Goal: Information Seeking & Learning: Learn about a topic

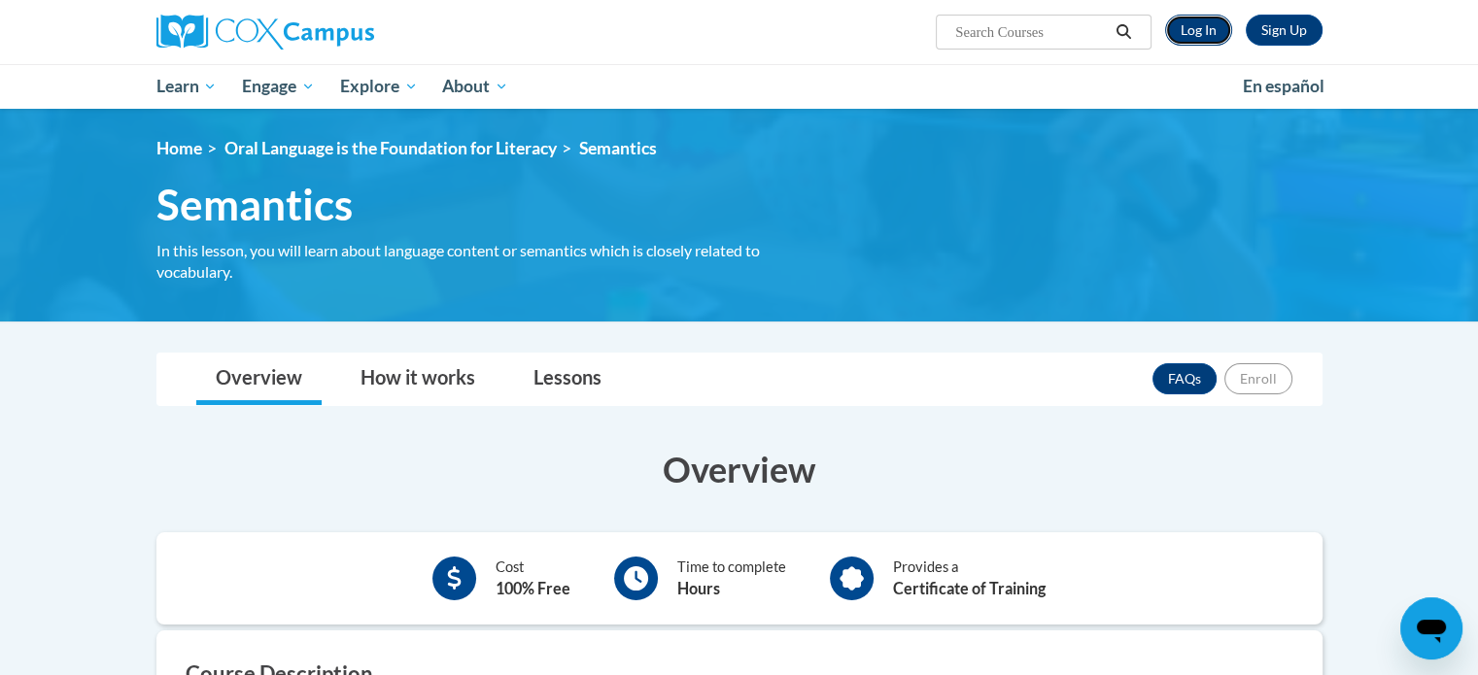
click at [1220, 34] on link "Log In" at bounding box center [1198, 30] width 67 height 31
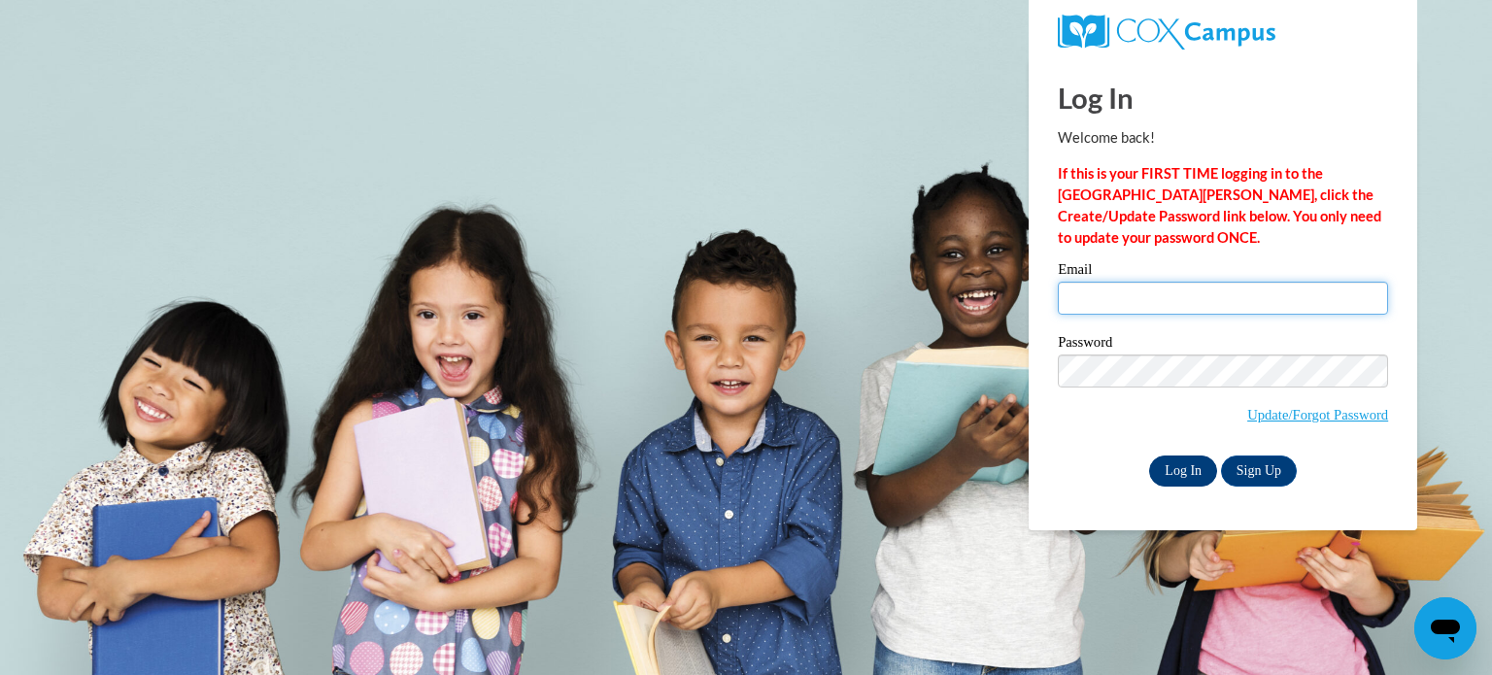
type input "kosterman@hjt1.org"
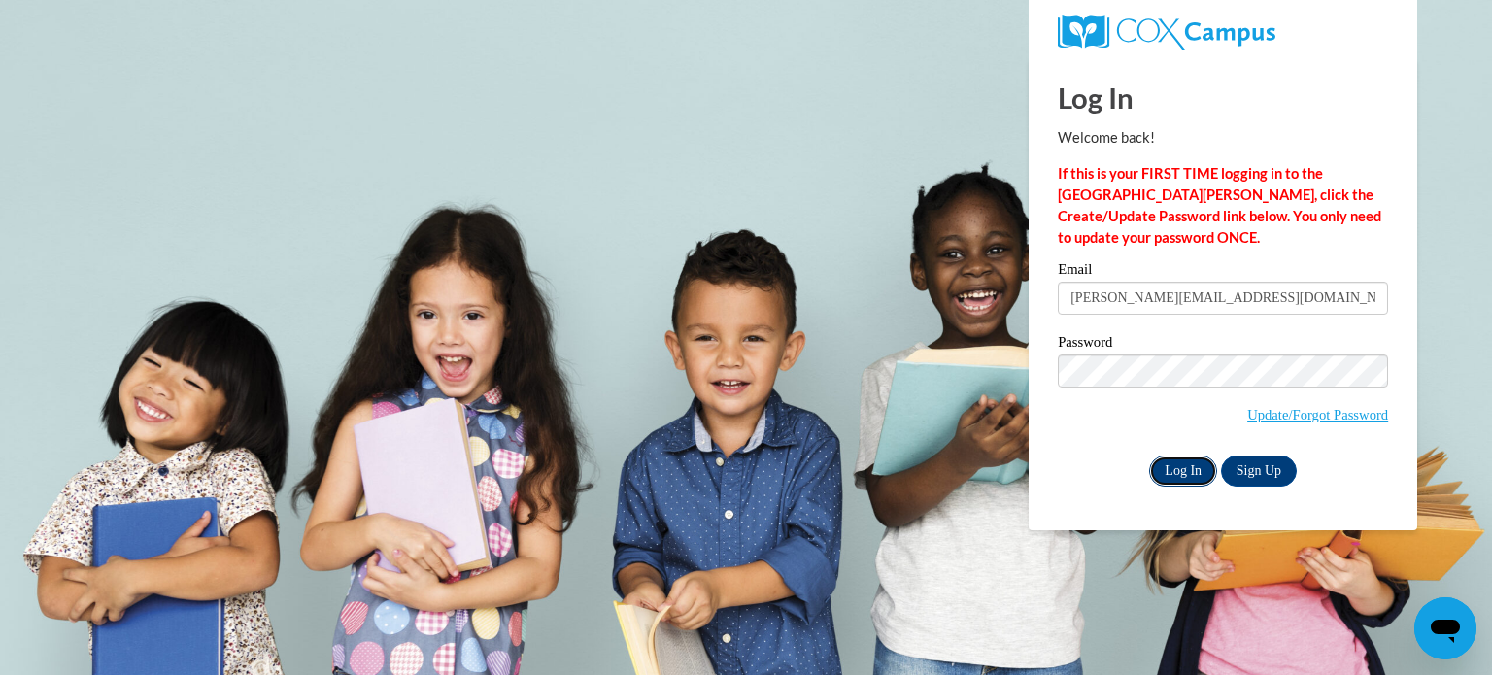
click at [1177, 470] on input "Log In" at bounding box center [1183, 471] width 68 height 31
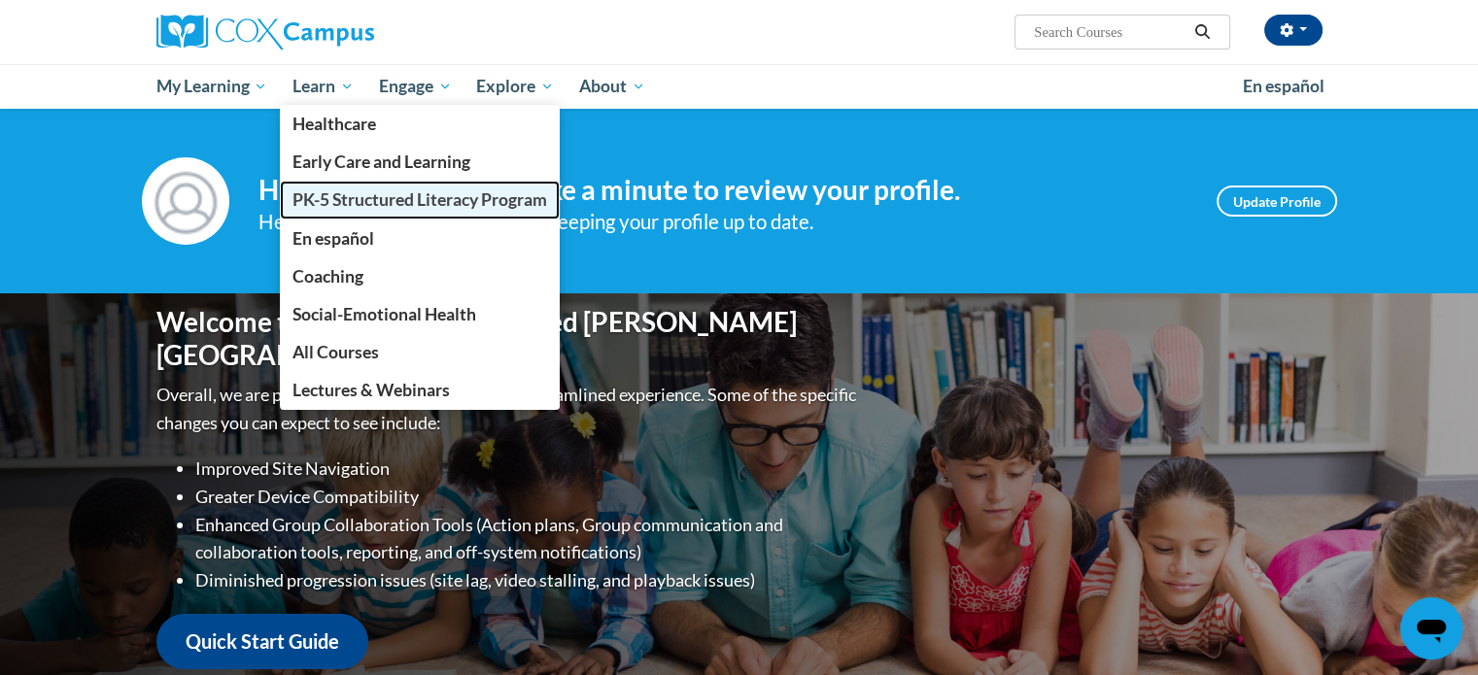
click at [332, 205] on span "PK-5 Structured Literacy Program" at bounding box center [419, 199] width 255 height 20
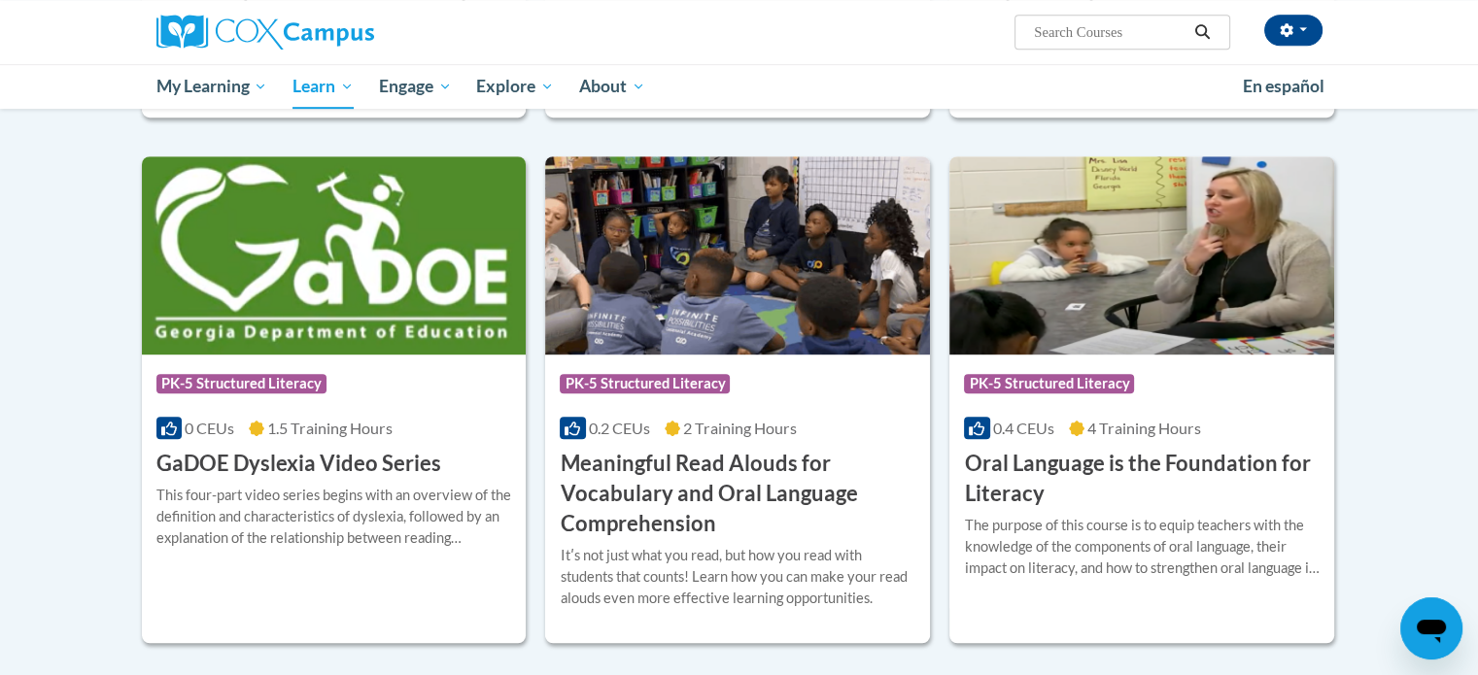
scroll to position [1069, 0]
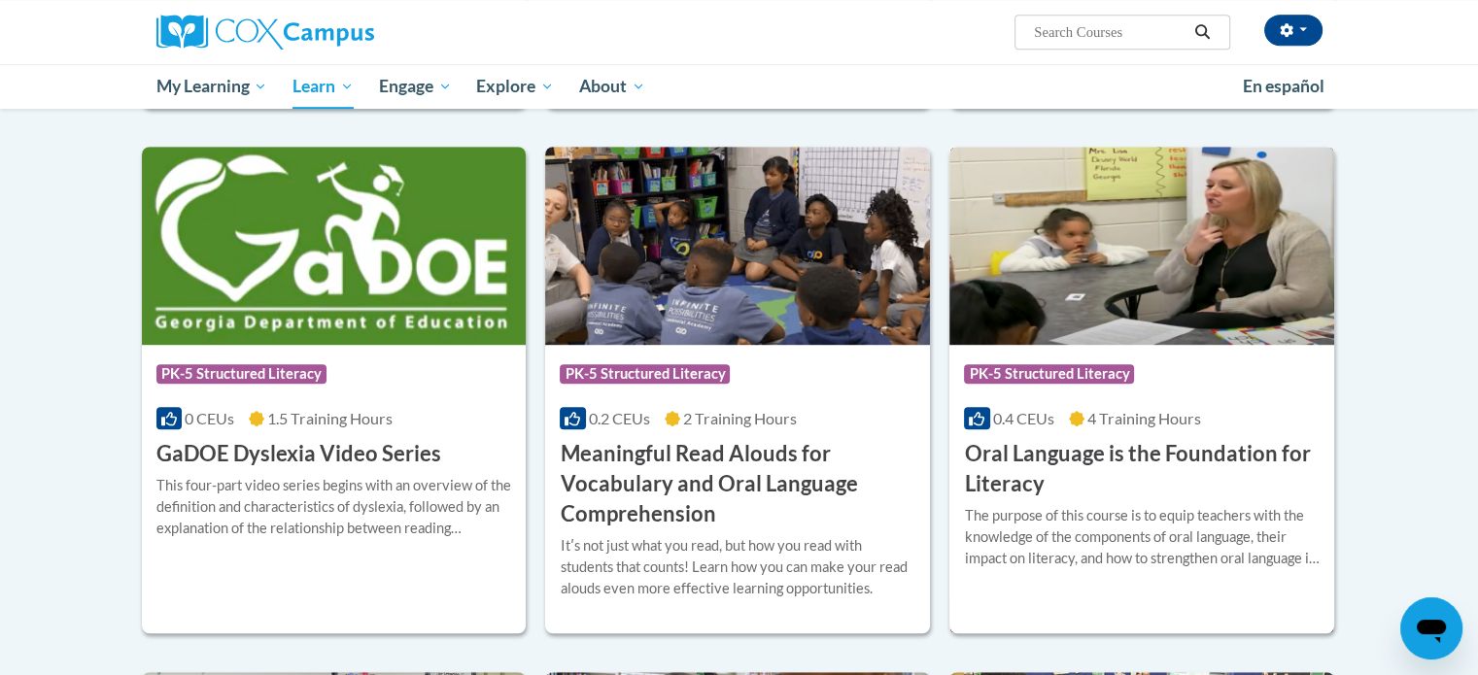
click at [1208, 477] on h3 "Oral Language is the Foundation for Literacy" at bounding box center [1142, 469] width 356 height 60
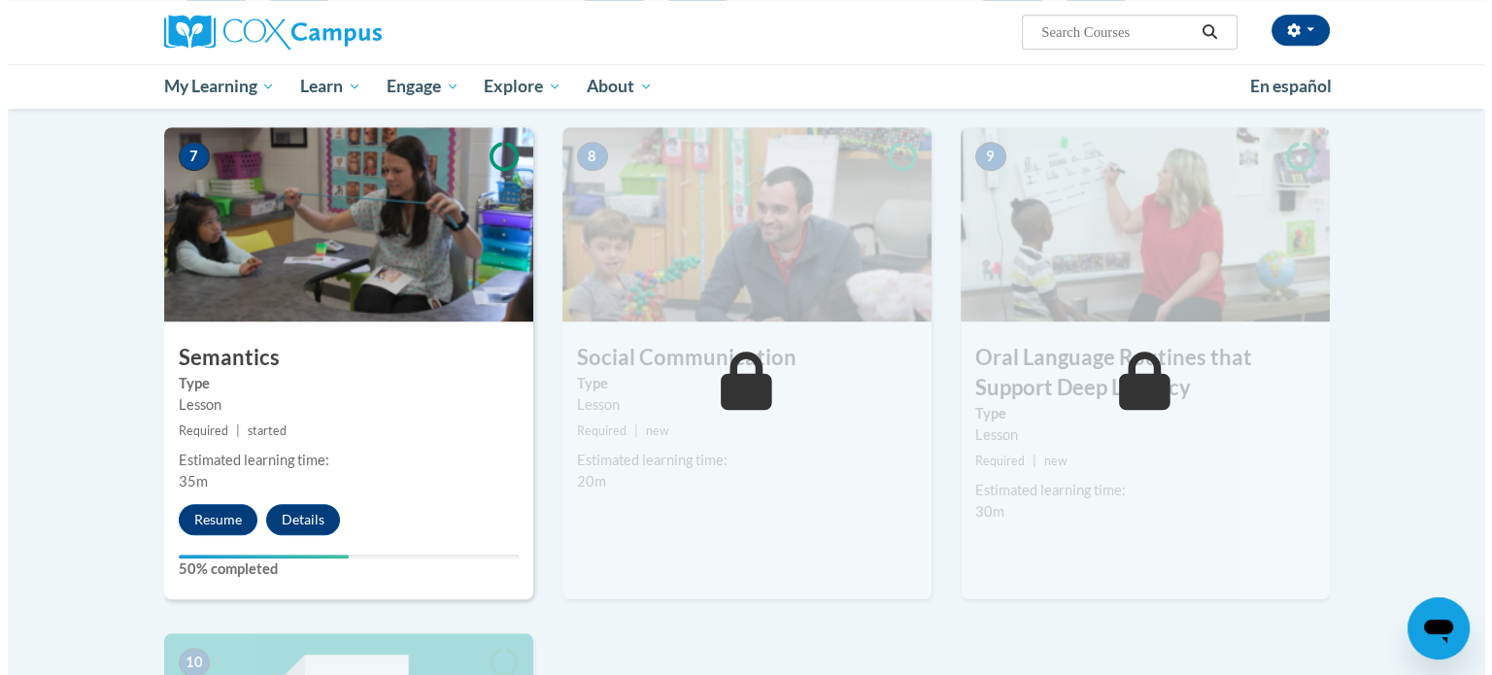
scroll to position [1457, 0]
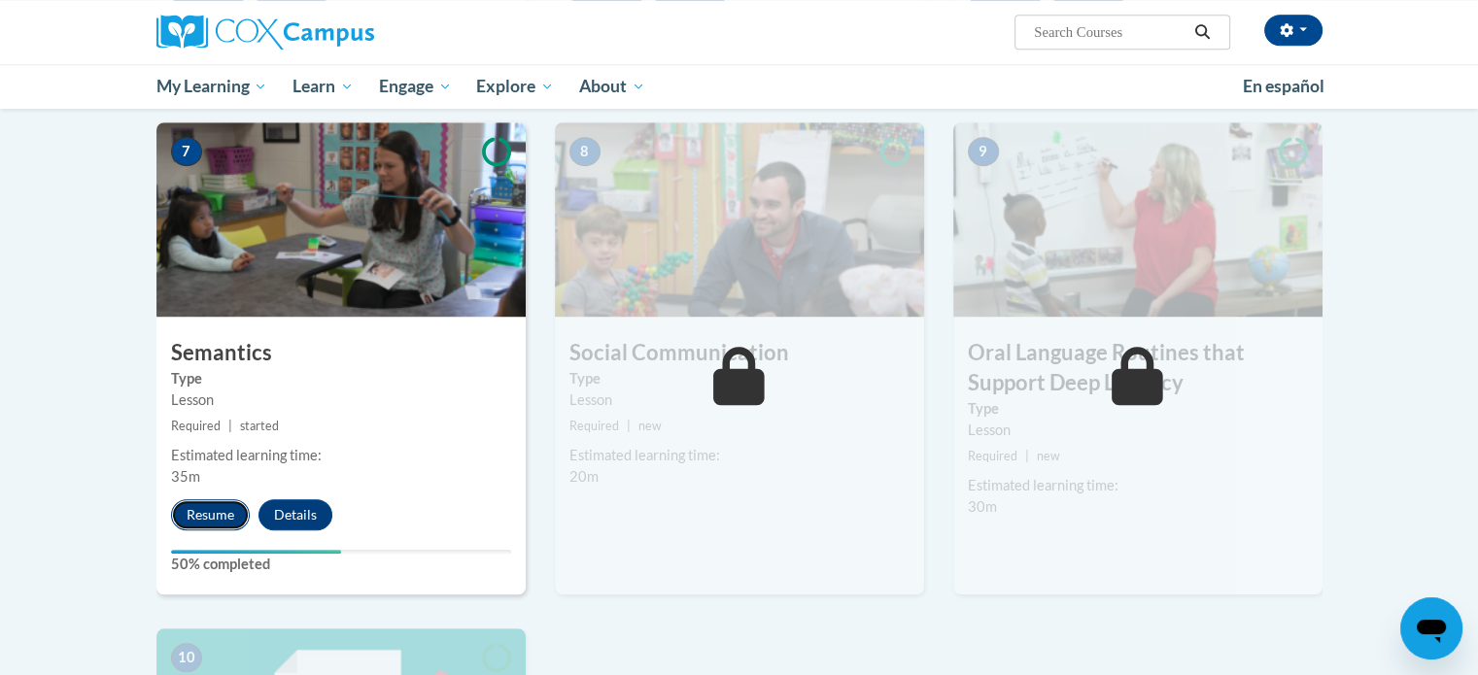
click at [212, 516] on button "Resume" at bounding box center [210, 514] width 79 height 31
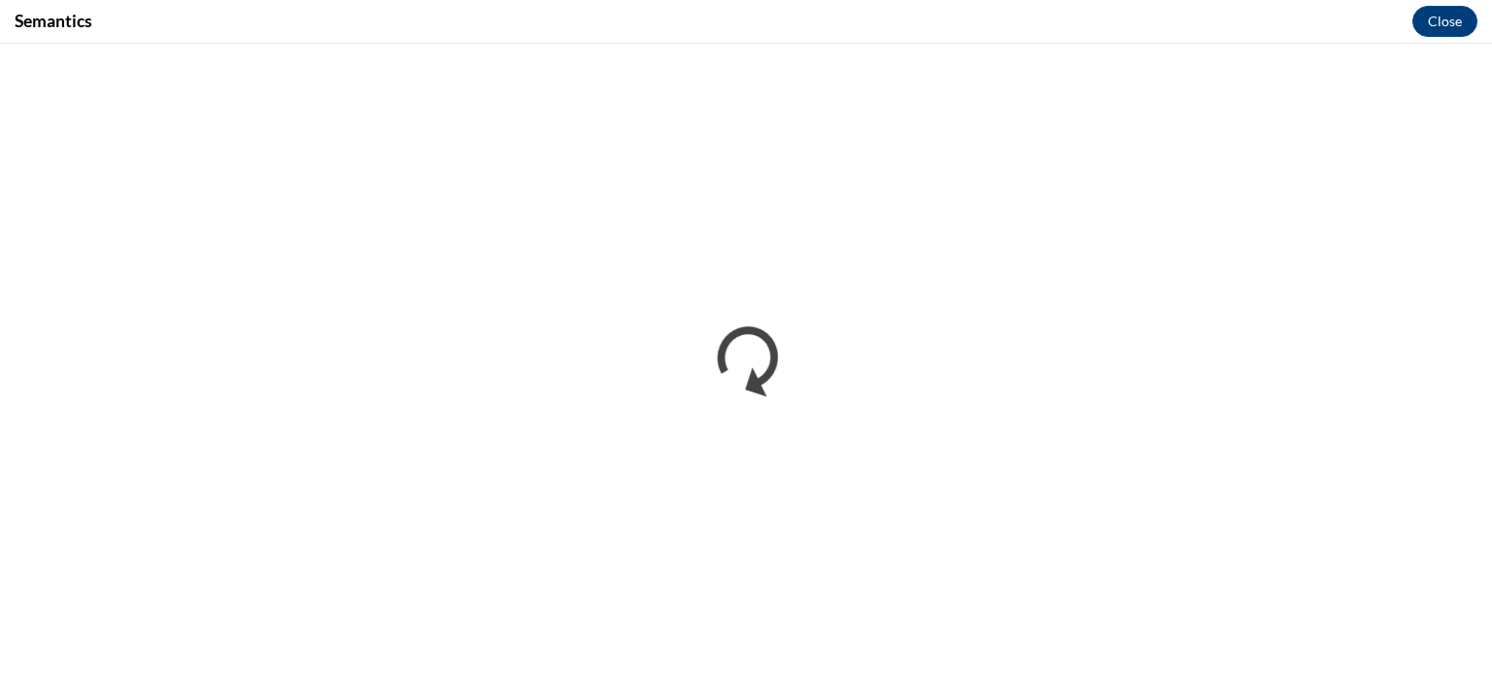
scroll to position [0, 0]
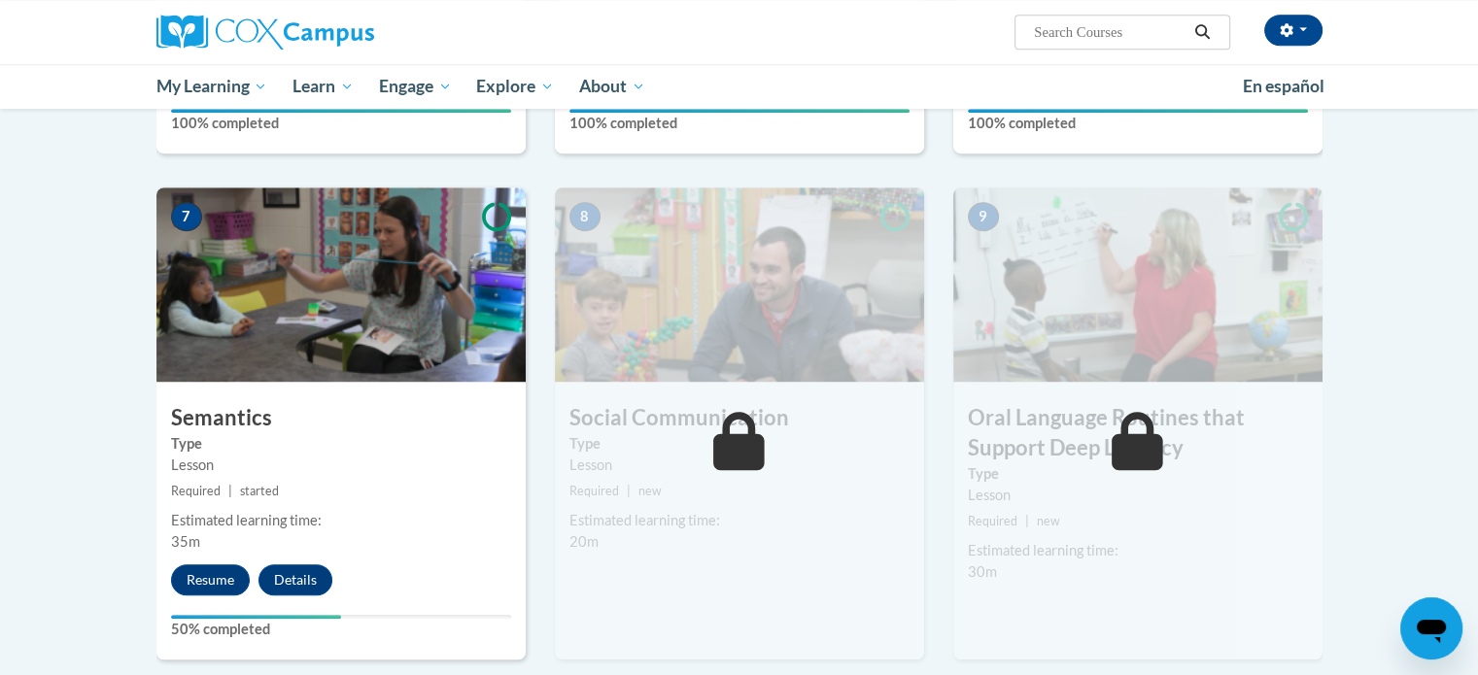
scroll to position [1360, 0]
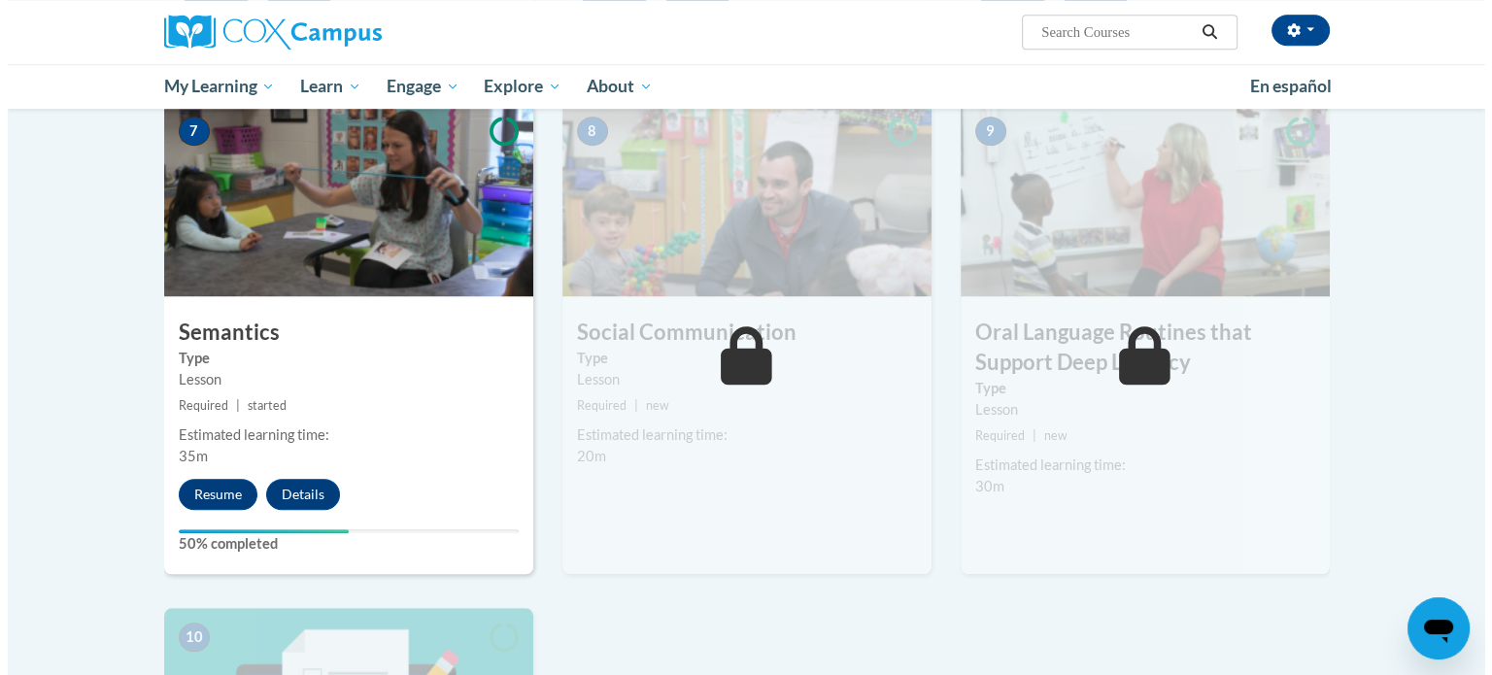
scroll to position [1524, 0]
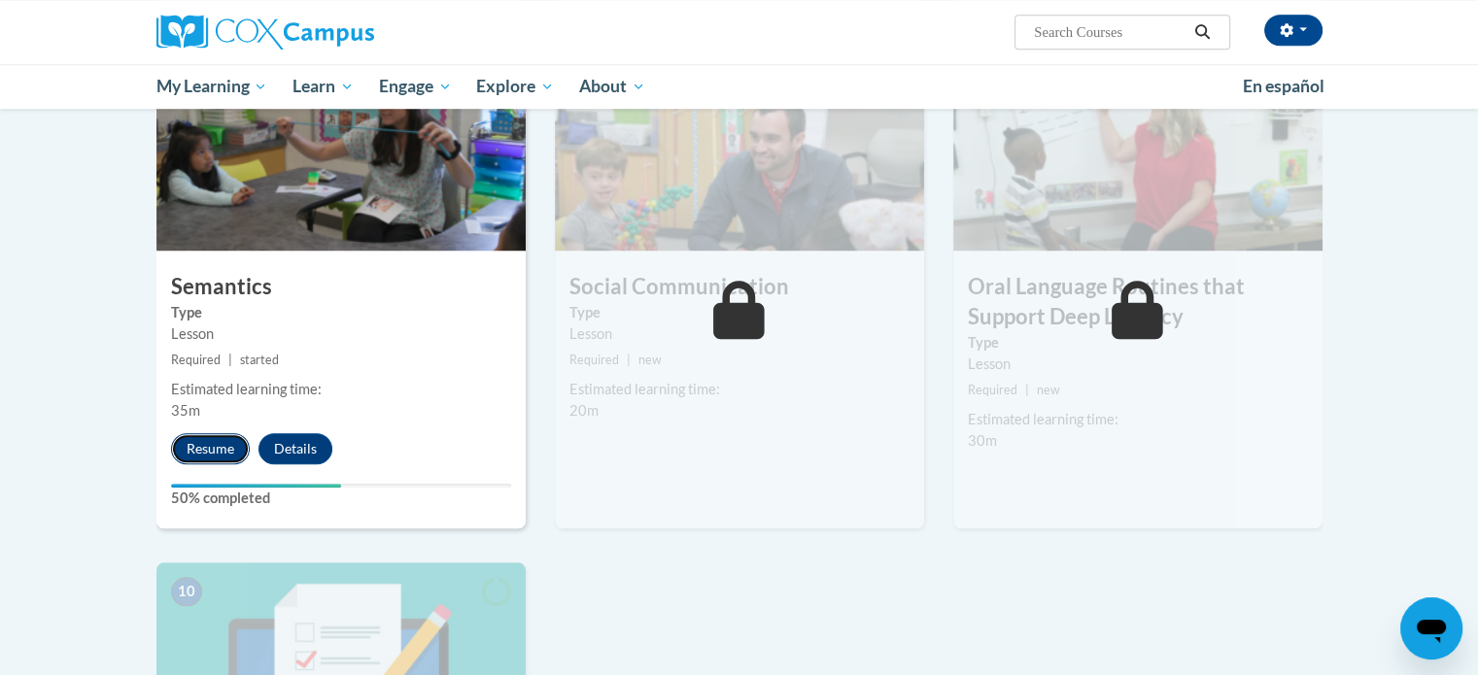
click at [223, 449] on button "Resume" at bounding box center [210, 448] width 79 height 31
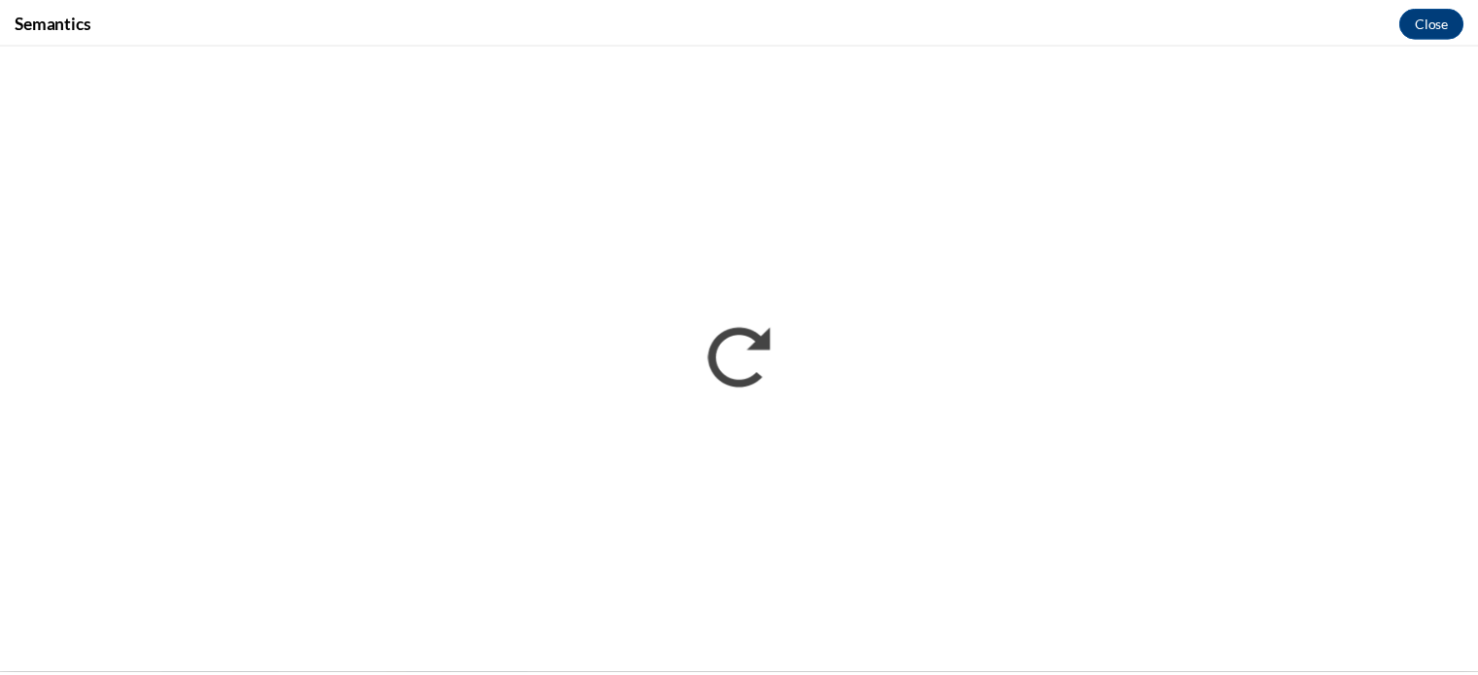
scroll to position [0, 0]
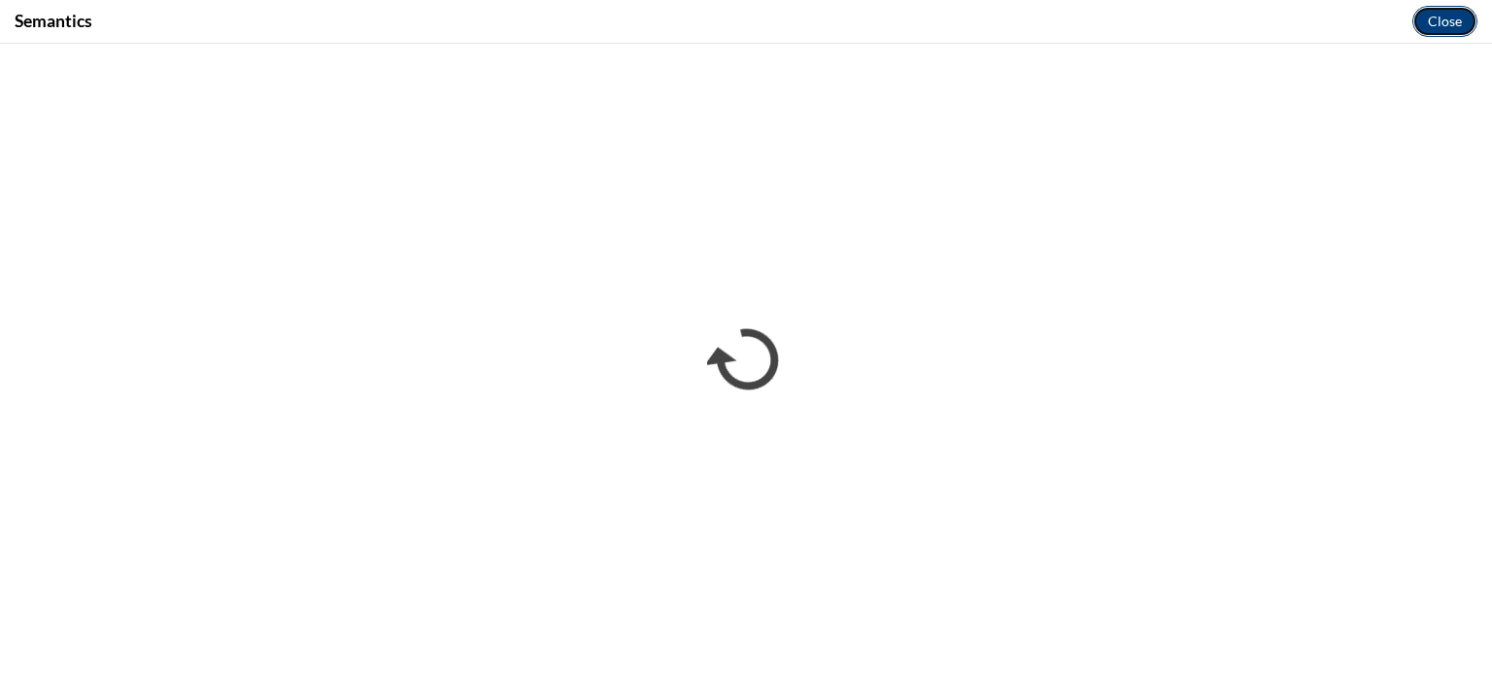
click at [1446, 18] on button "Close" at bounding box center [1445, 21] width 65 height 31
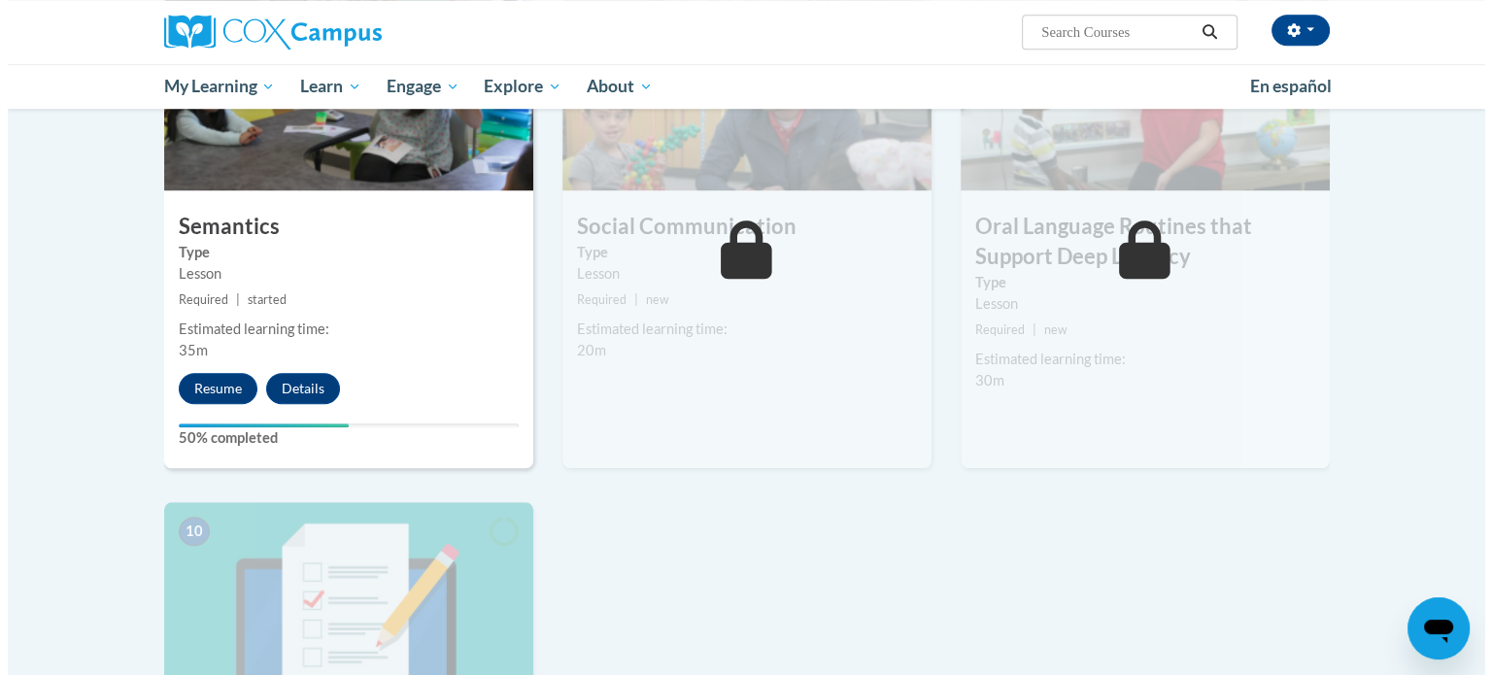
scroll to position [1591, 0]
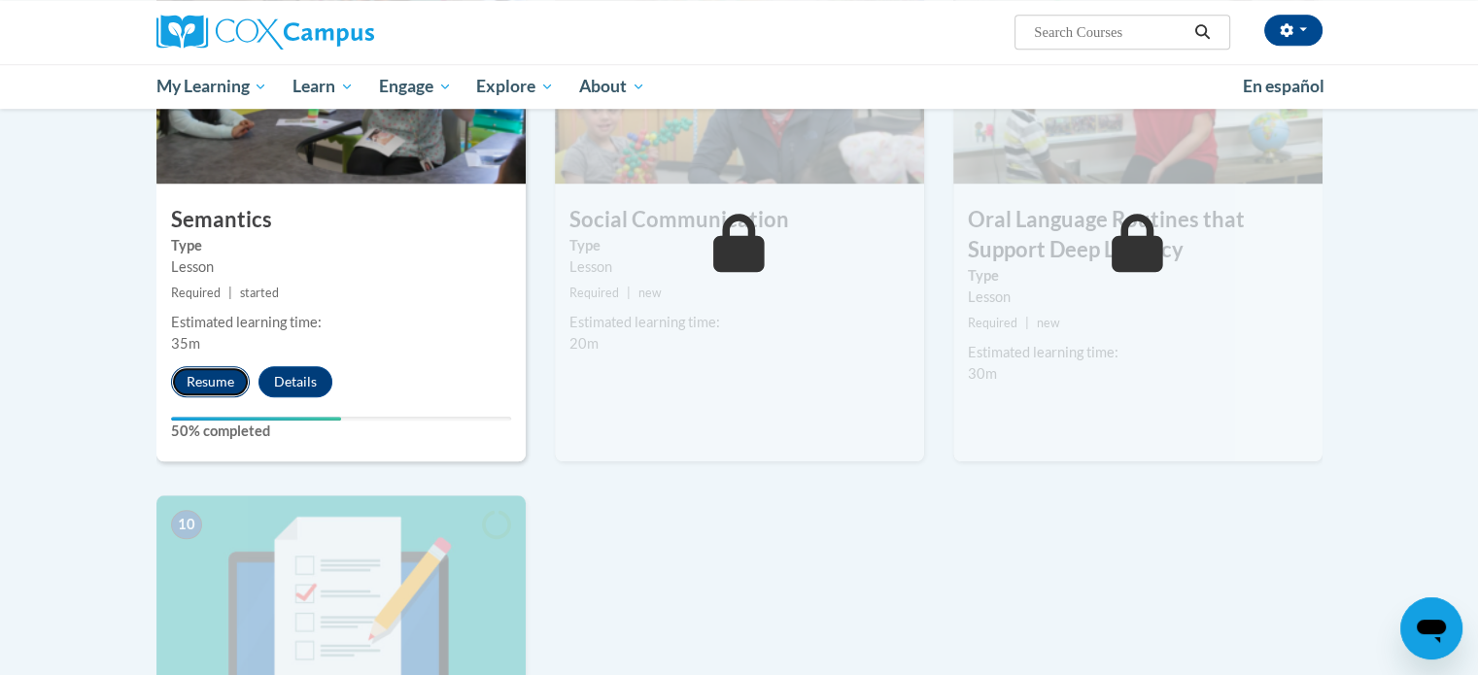
click at [206, 374] on button "Resume" at bounding box center [210, 381] width 79 height 31
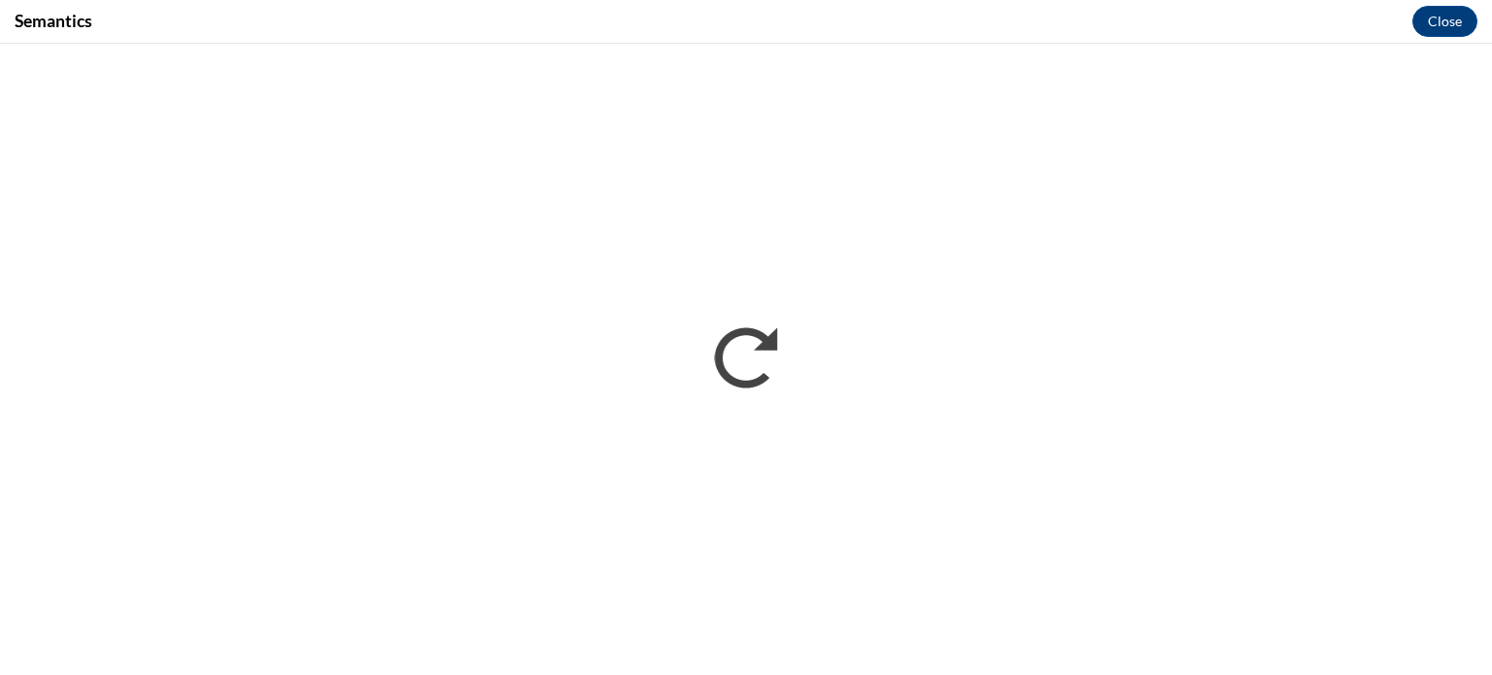
scroll to position [0, 0]
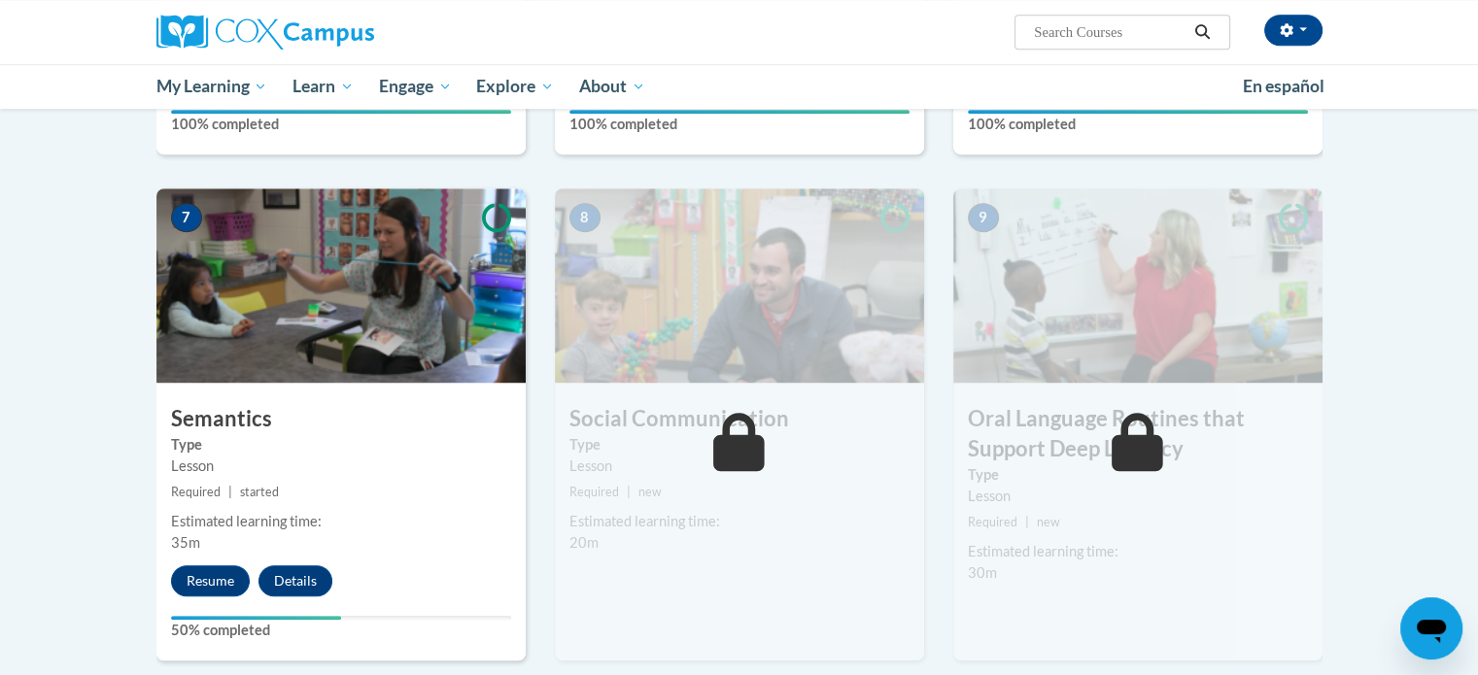
scroll to position [1457, 0]
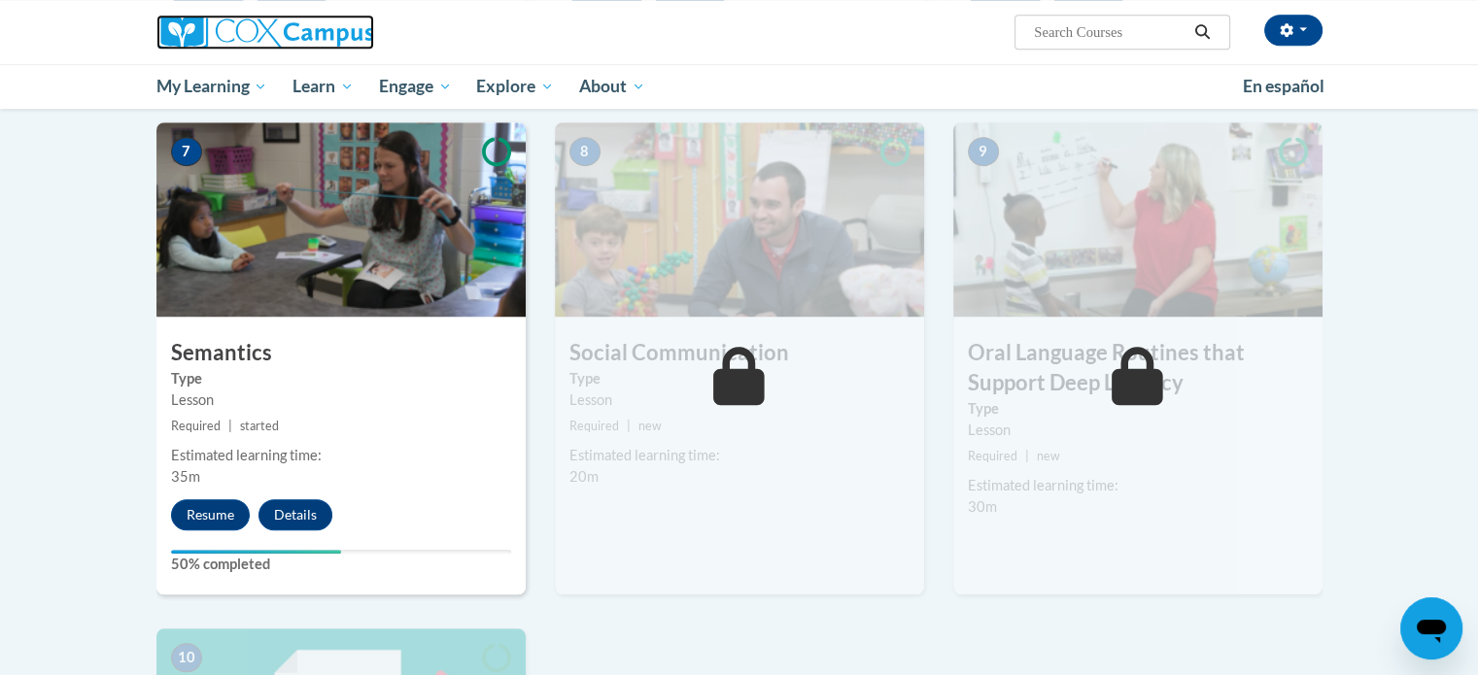
click at [255, 28] on img at bounding box center [265, 32] width 218 height 35
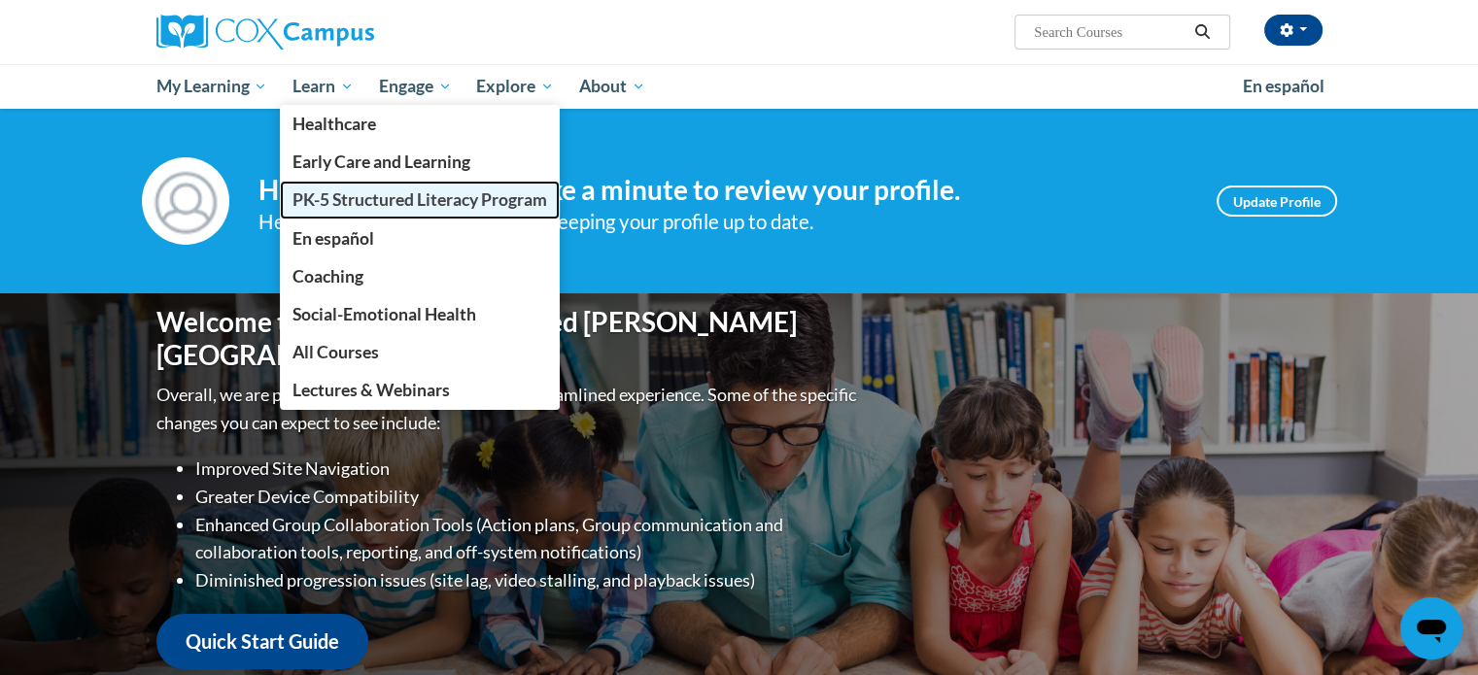
click at [398, 200] on span "PK-5 Structured Literacy Program" at bounding box center [419, 199] width 255 height 20
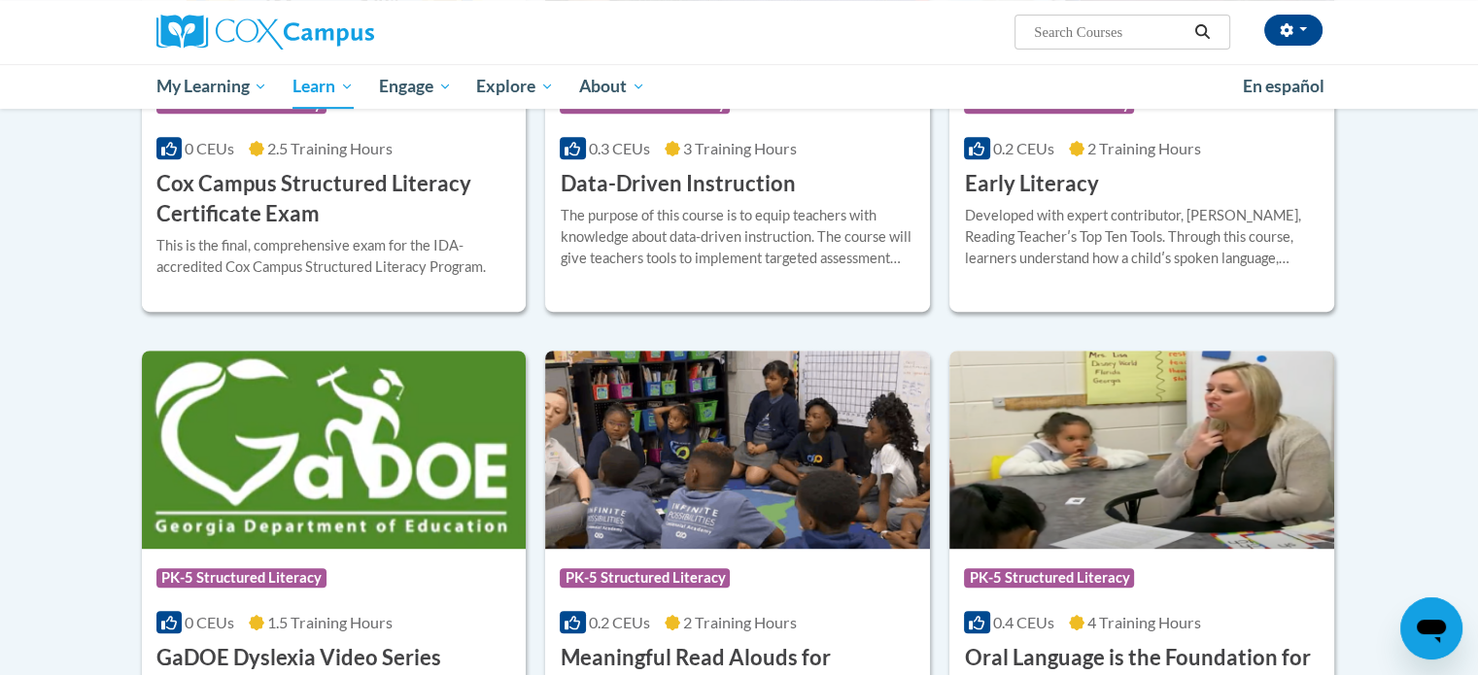
scroll to position [874, 0]
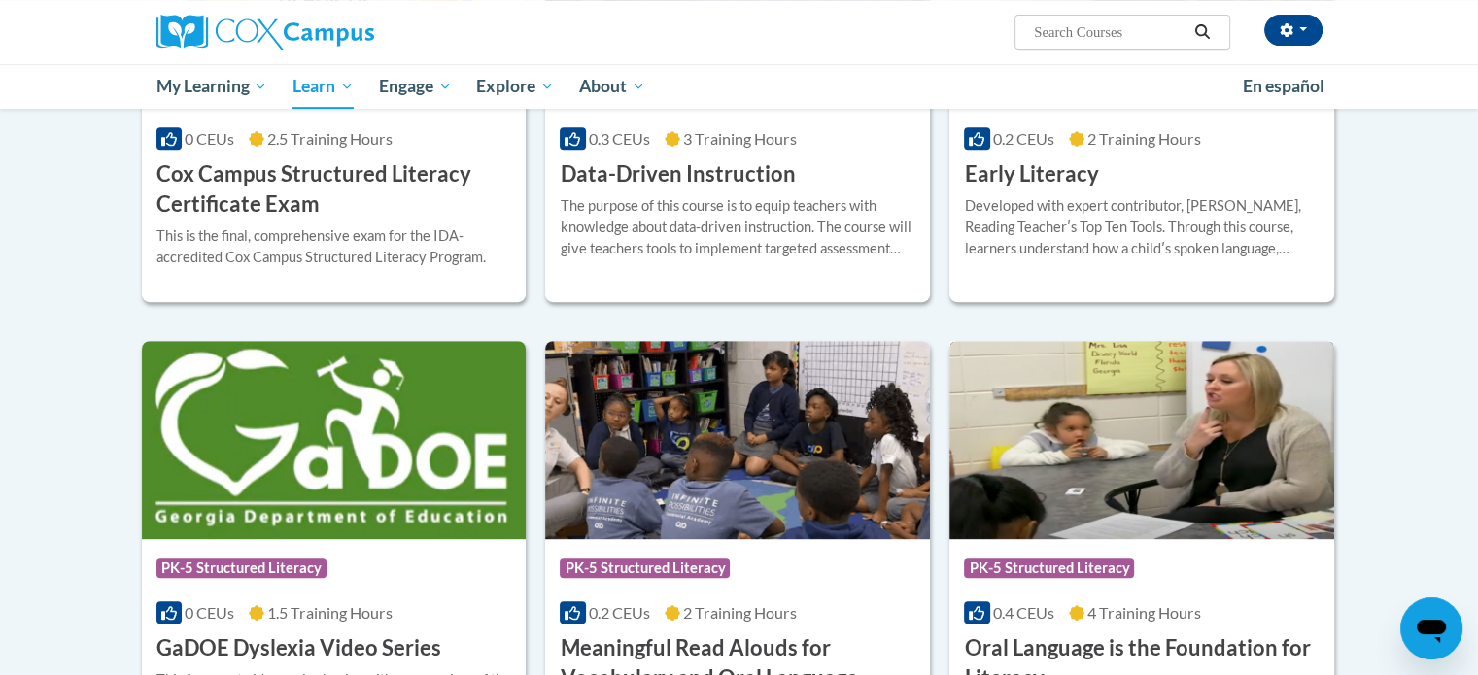
click at [1206, 484] on img at bounding box center [1141, 440] width 385 height 198
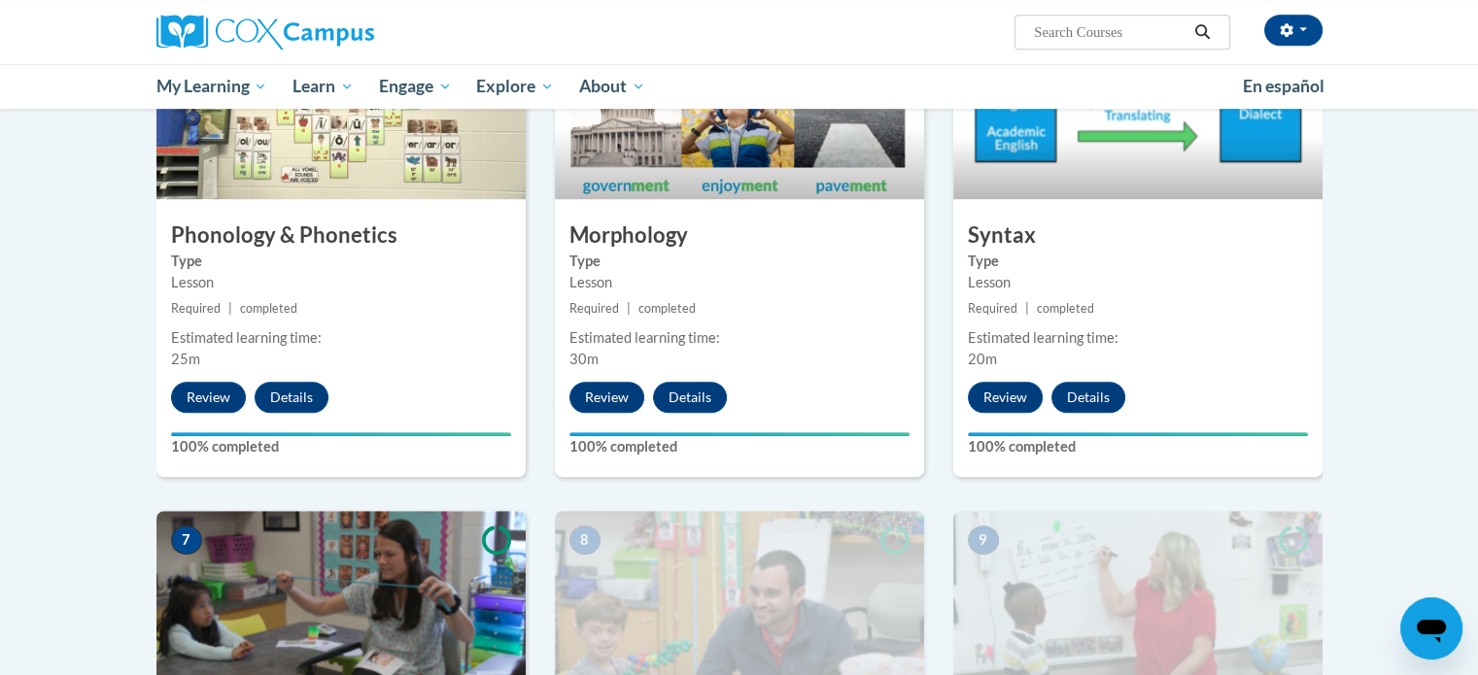
scroll to position [1263, 0]
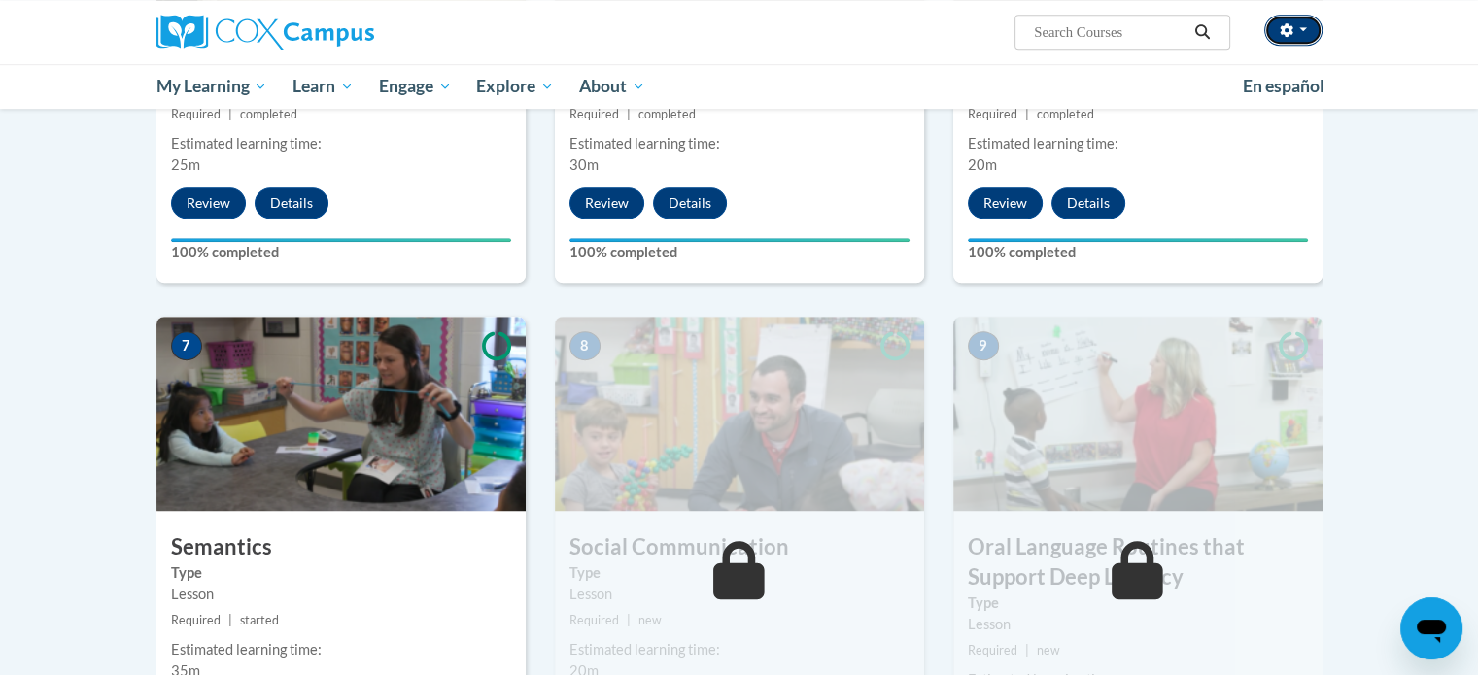
click at [1316, 34] on button "button" at bounding box center [1293, 30] width 58 height 31
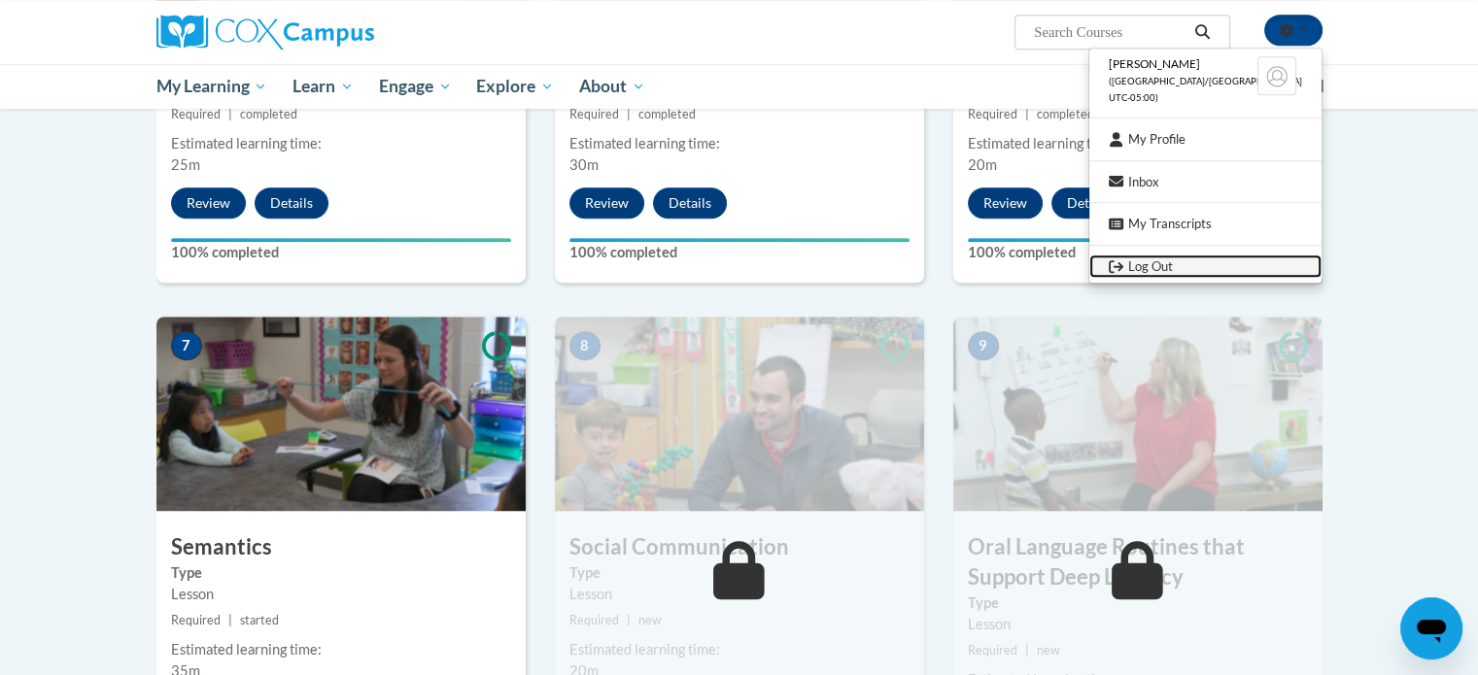
click at [1166, 262] on link "Log Out" at bounding box center [1205, 267] width 232 height 24
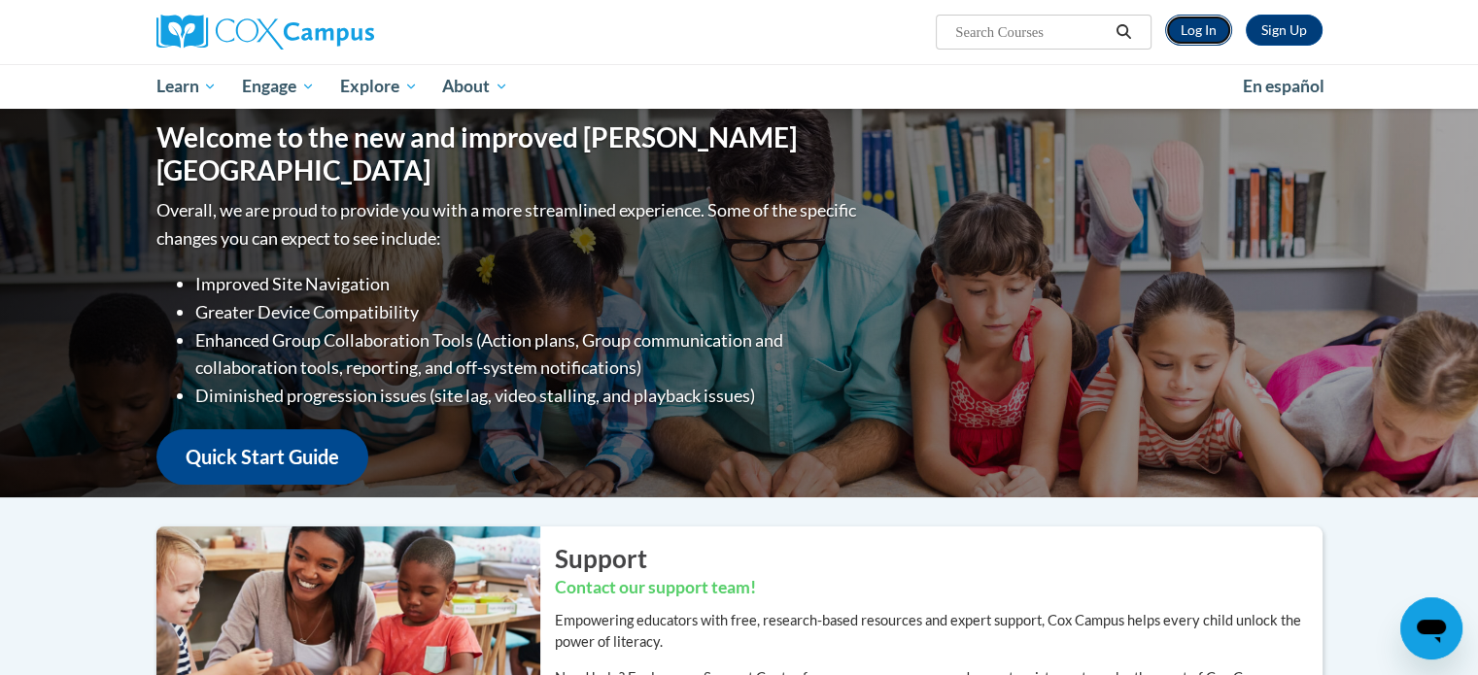
click at [1217, 34] on link "Log In" at bounding box center [1198, 30] width 67 height 31
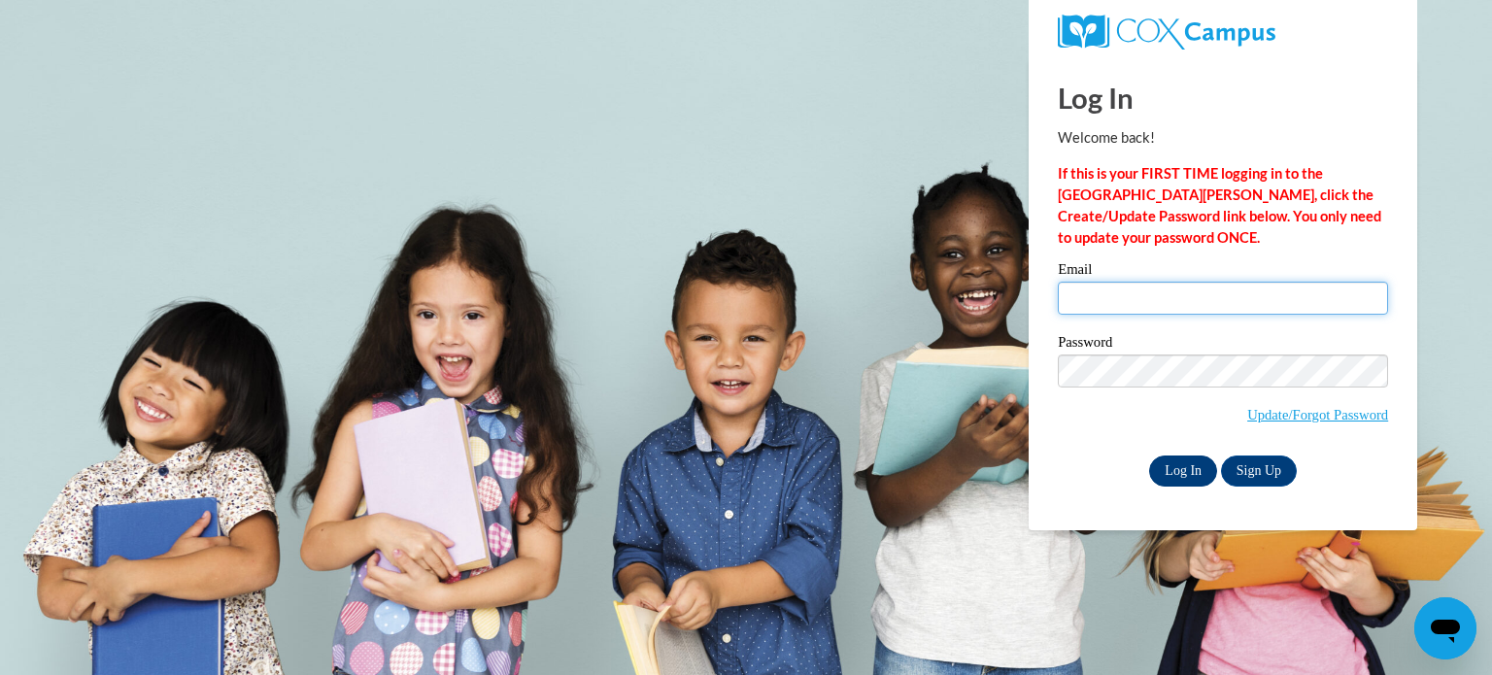
type input "[PERSON_NAME][EMAIL_ADDRESS][DOMAIN_NAME]"
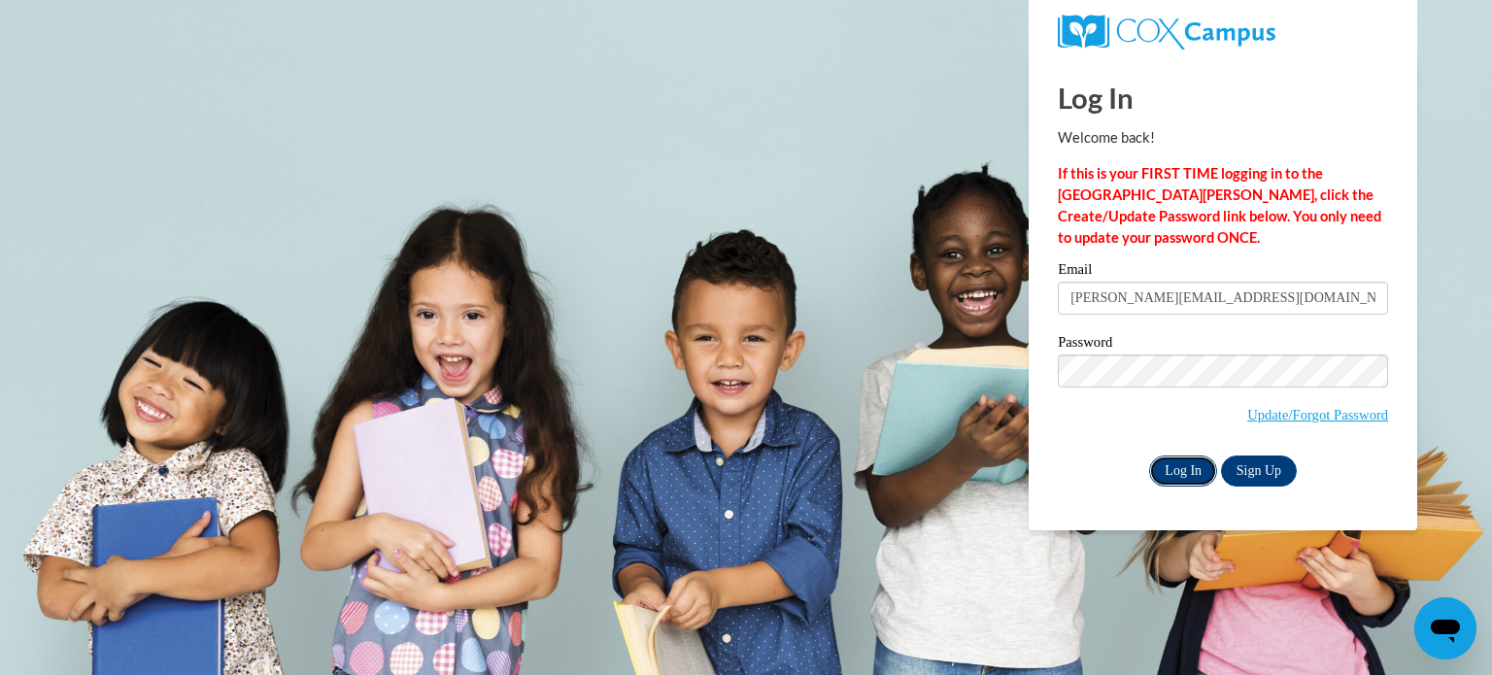
click at [1193, 482] on input "Log In" at bounding box center [1183, 471] width 68 height 31
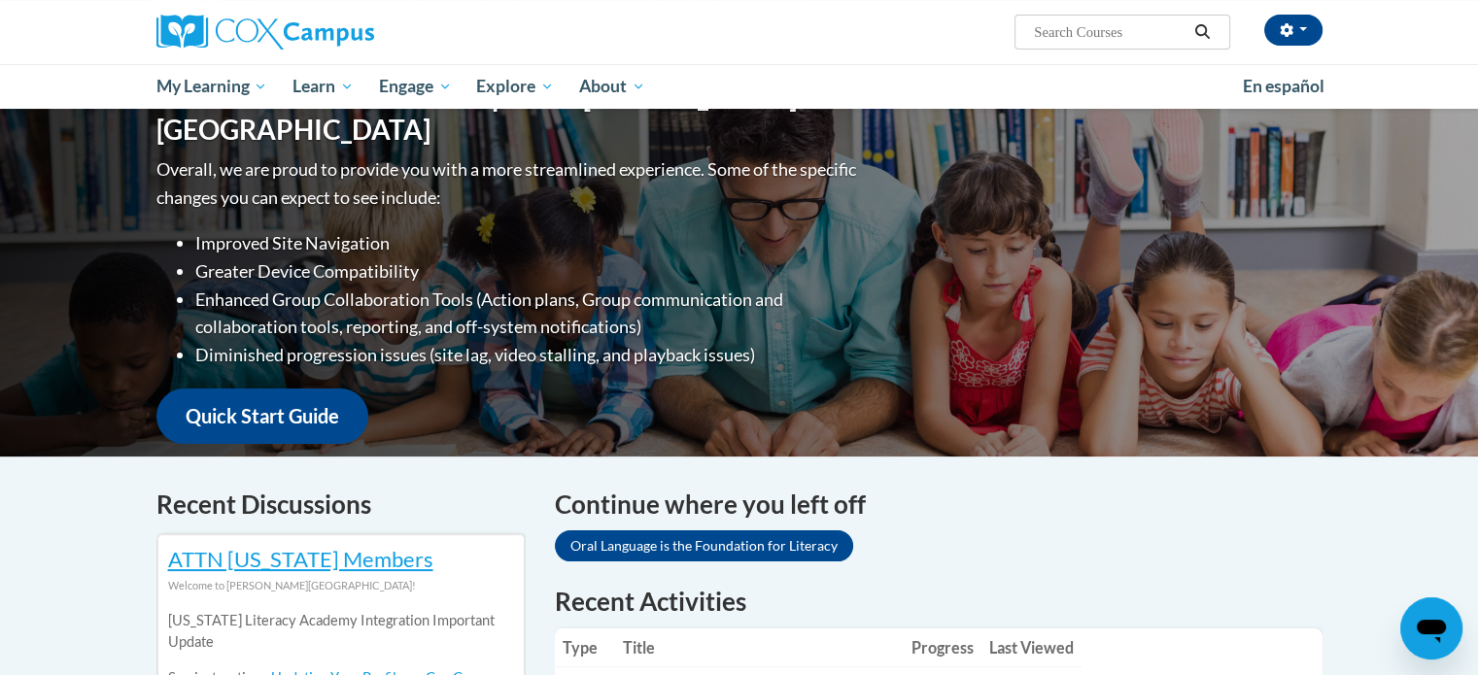
scroll to position [486, 0]
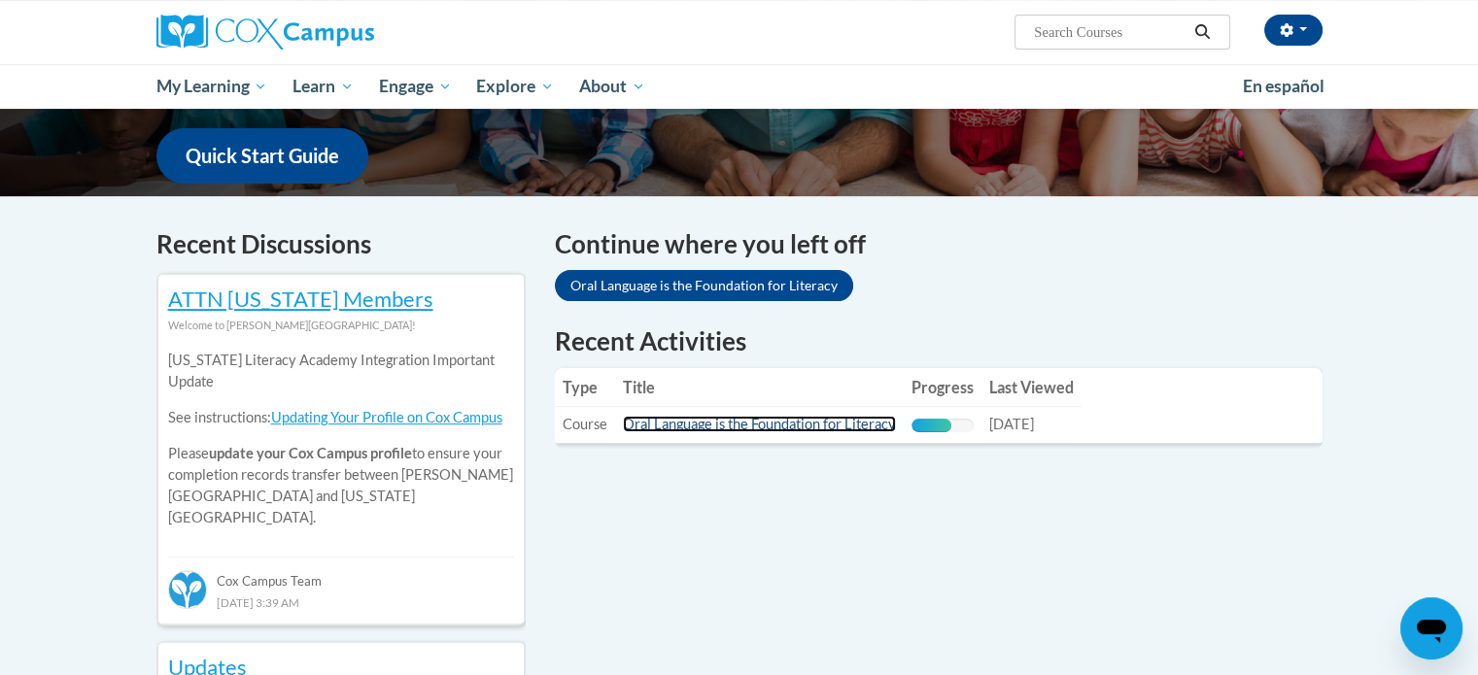
click at [872, 429] on link "Oral Language is the Foundation for Literacy" at bounding box center [759, 424] width 273 height 17
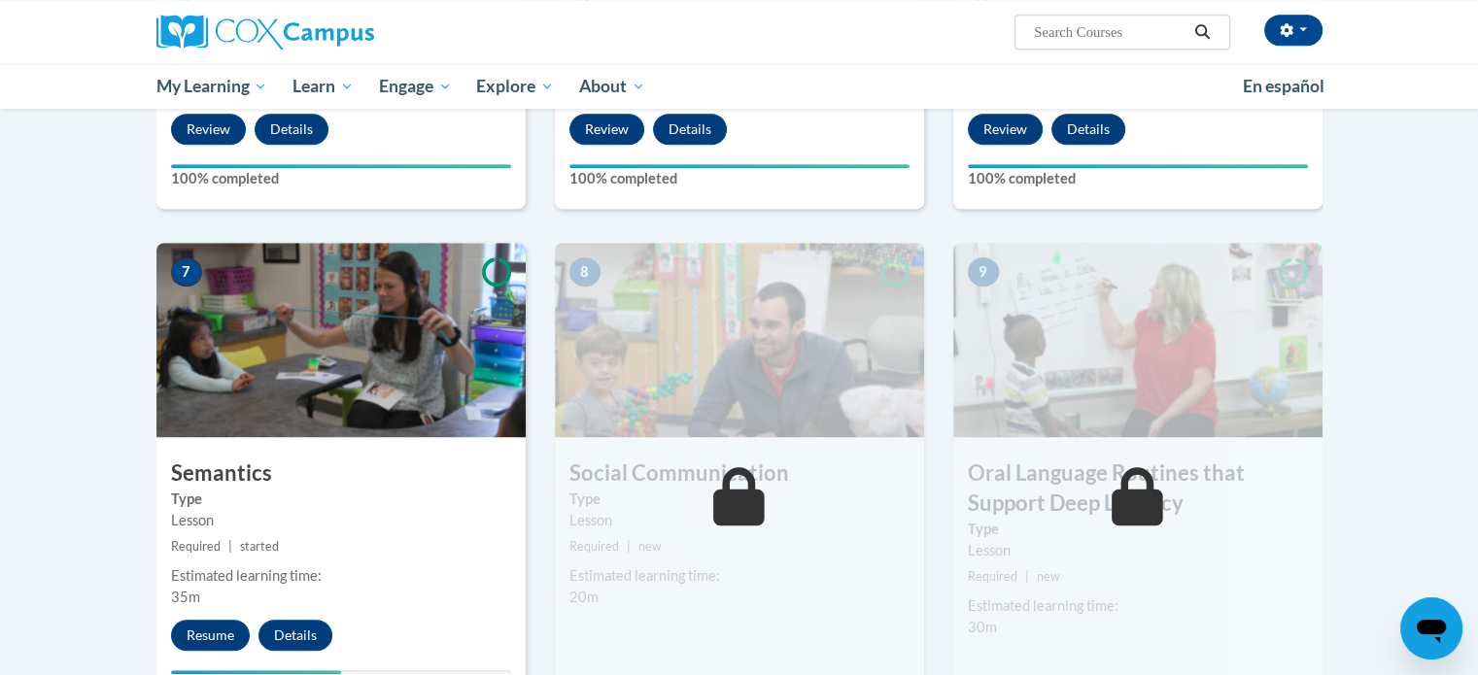
scroll to position [1555, 0]
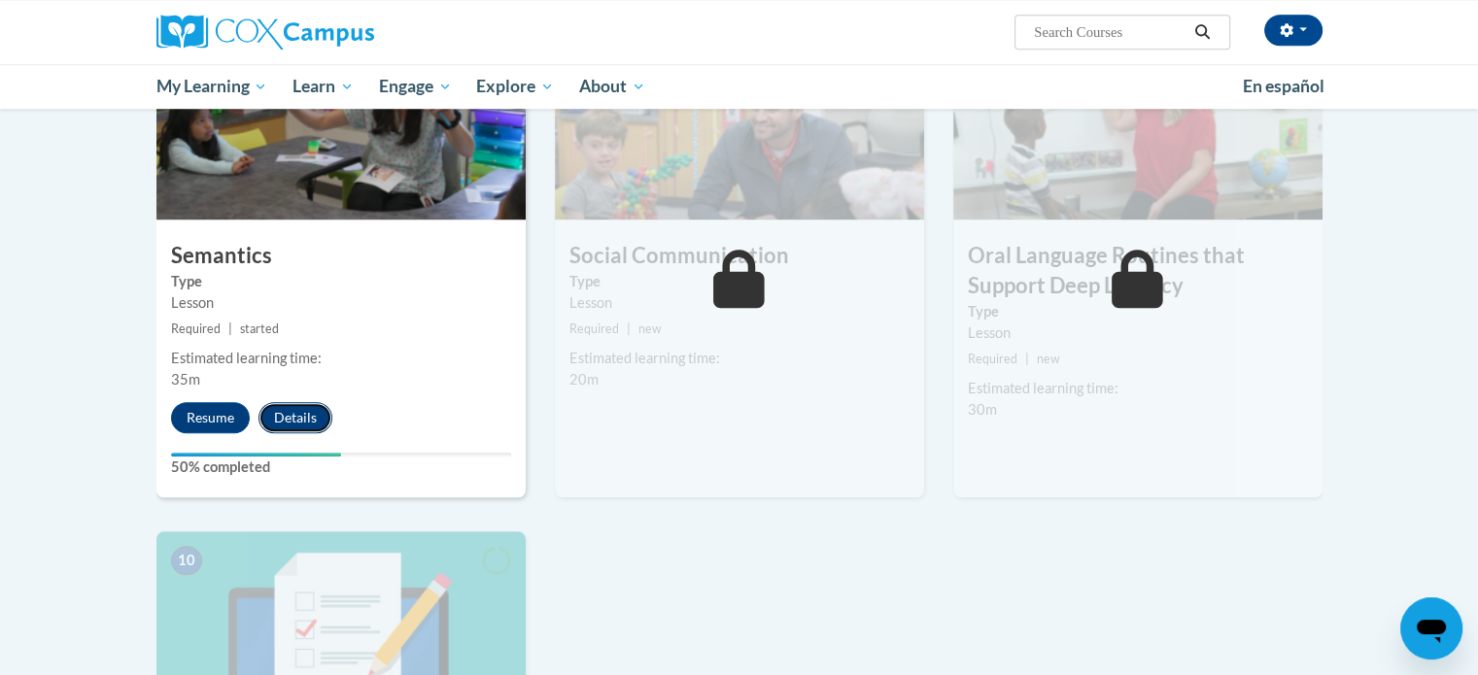
click at [315, 414] on button "Details" at bounding box center [295, 417] width 74 height 31
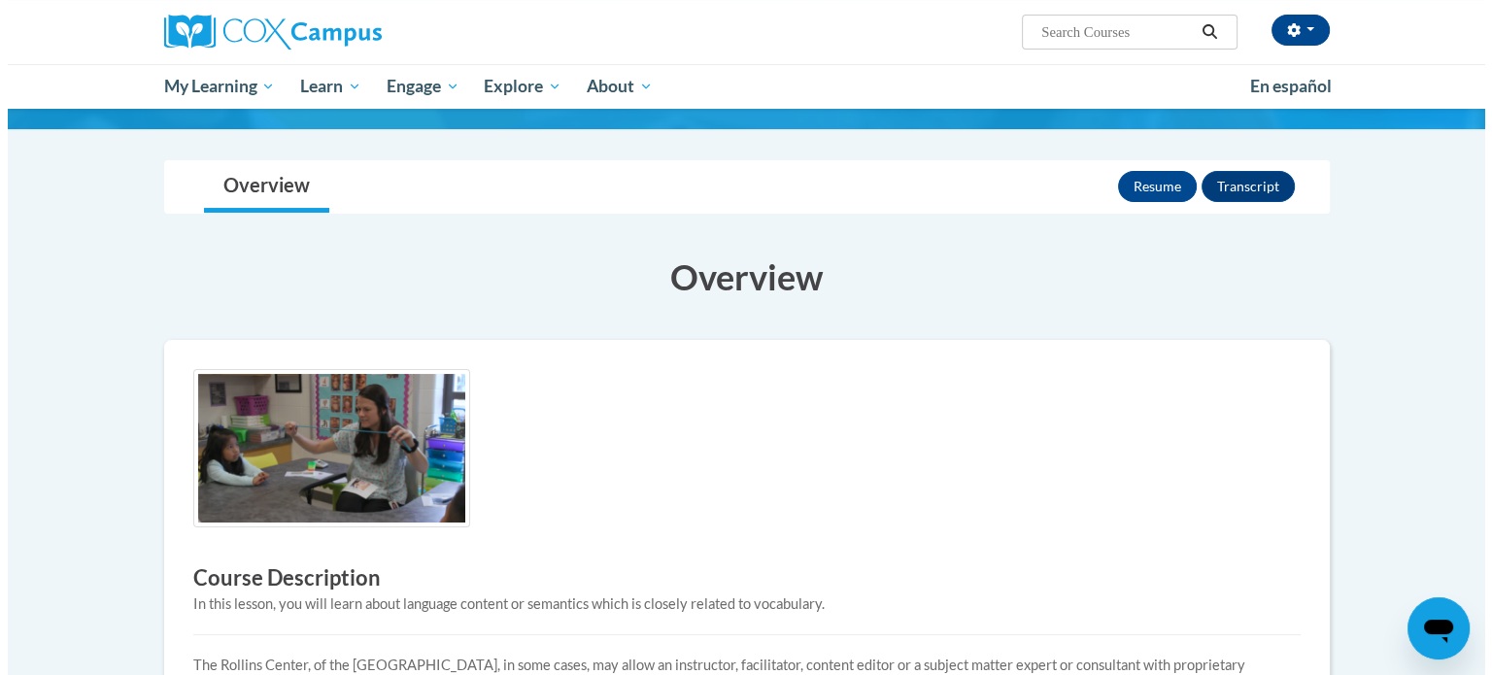
scroll to position [97, 0]
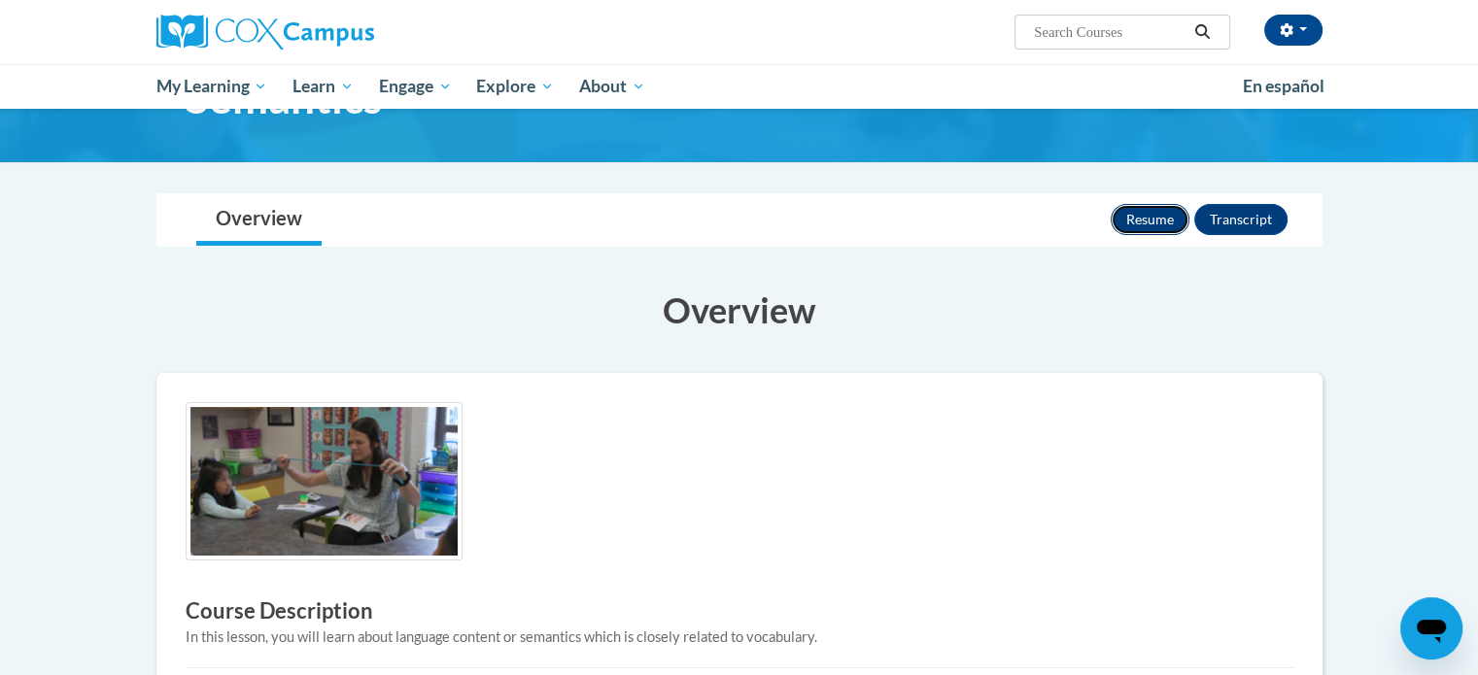
click at [1177, 217] on button "Resume" at bounding box center [1150, 219] width 79 height 31
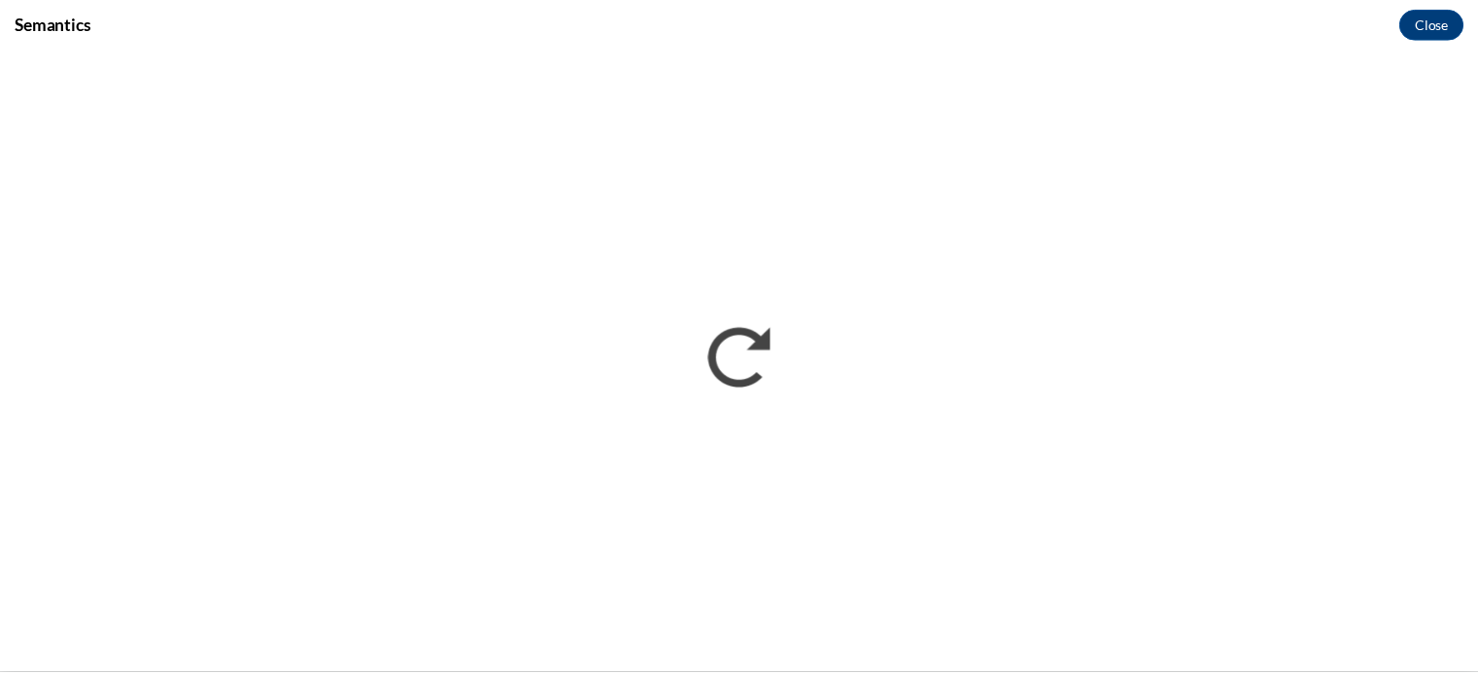
scroll to position [0, 0]
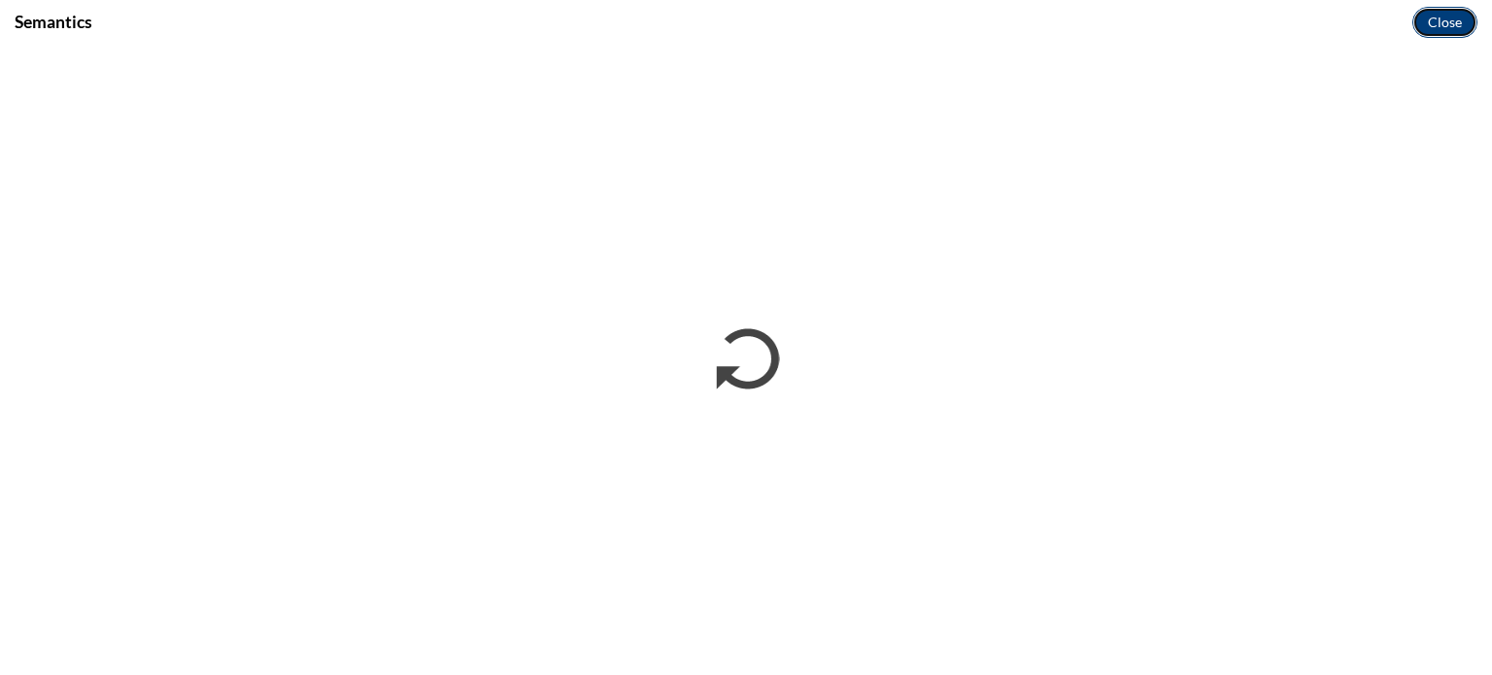
click at [1436, 25] on button "Close" at bounding box center [1445, 22] width 65 height 31
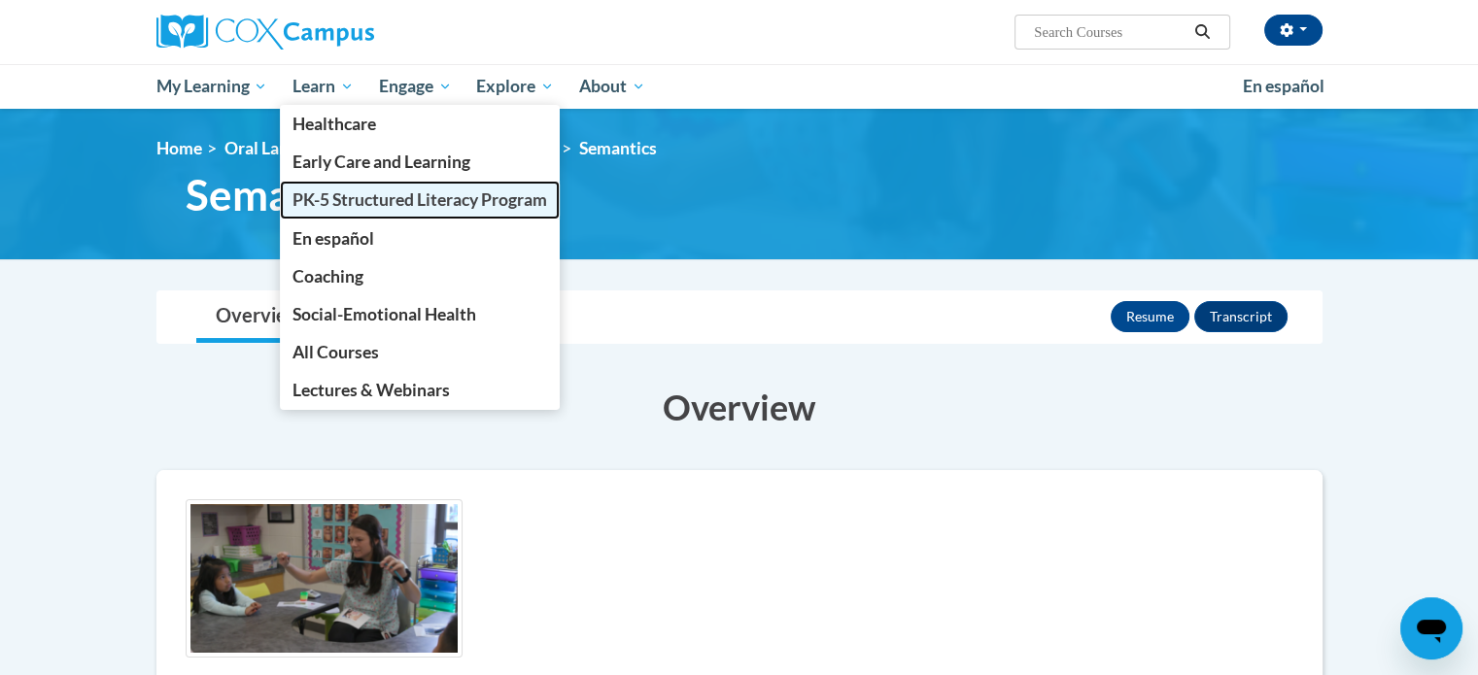
click at [351, 200] on span "PK-5 Structured Literacy Program" at bounding box center [419, 199] width 255 height 20
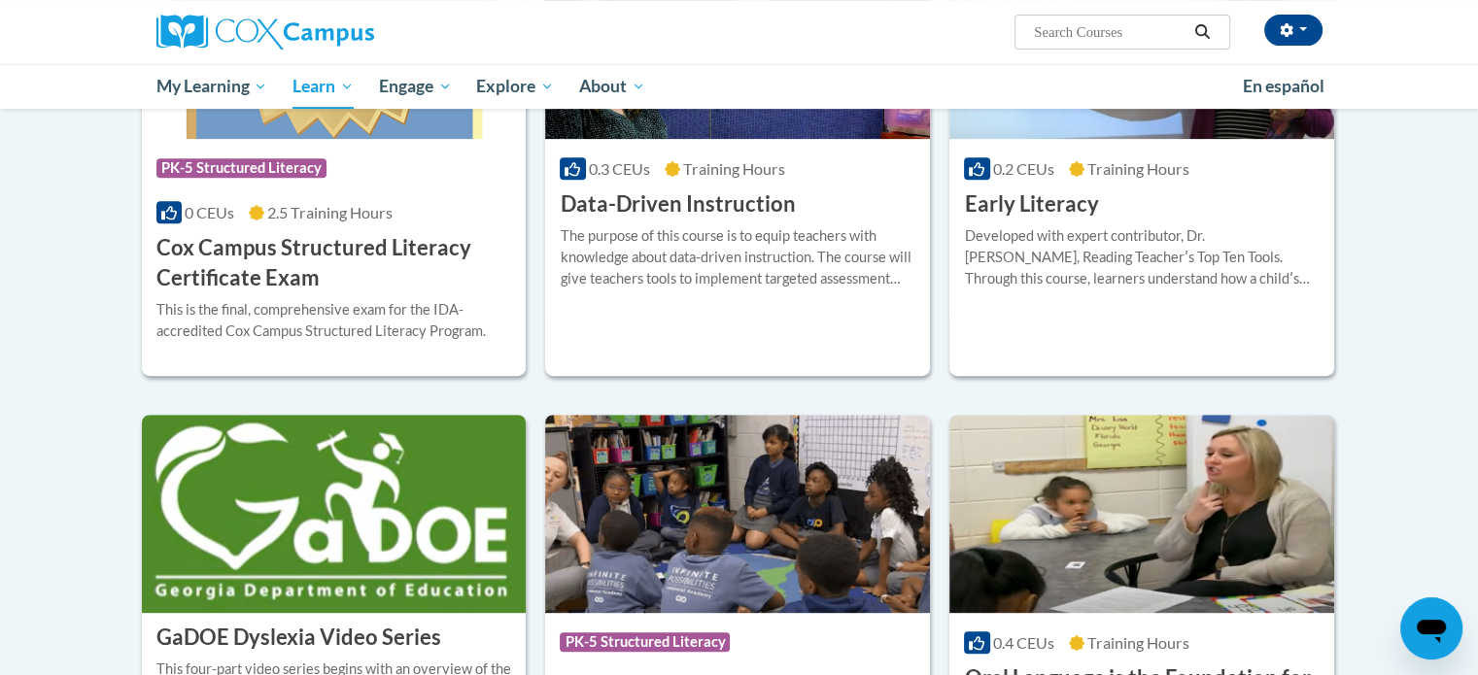
scroll to position [972, 0]
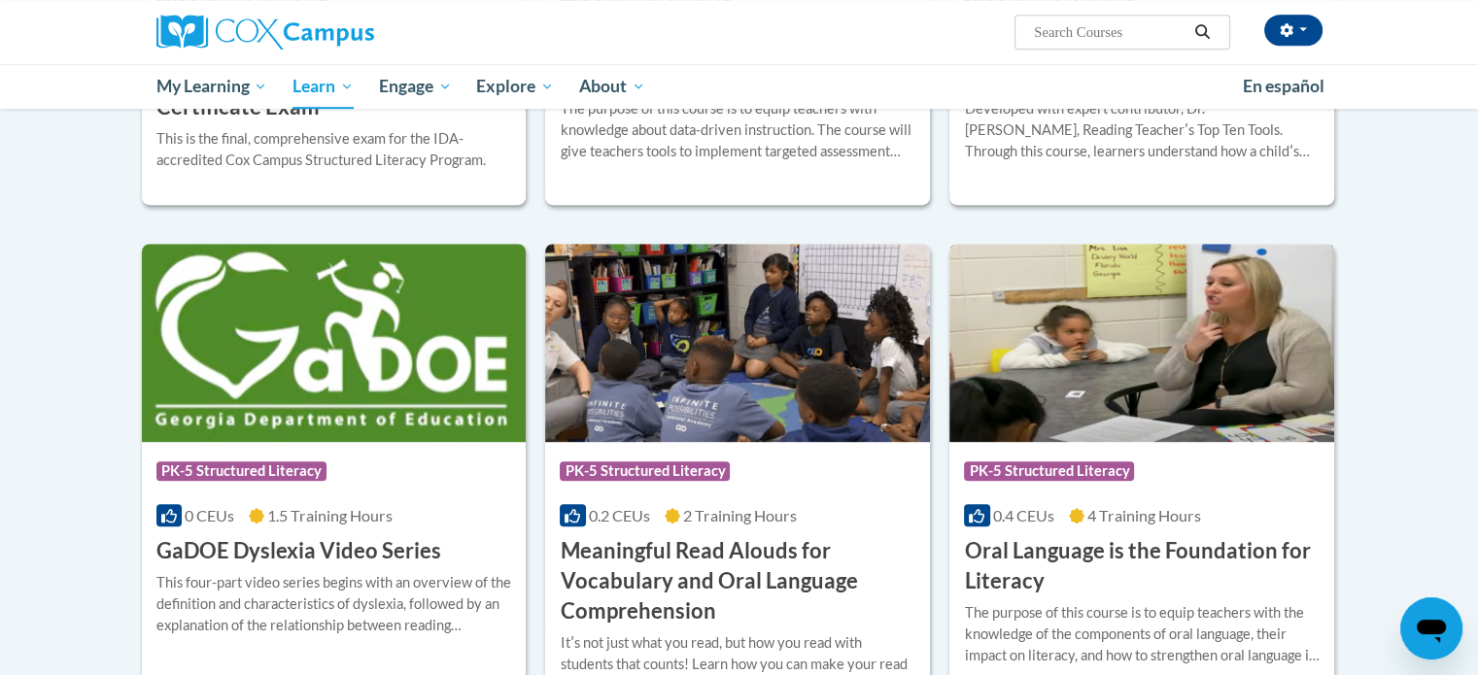
click at [1154, 521] on span "4 Training Hours" at bounding box center [1144, 515] width 114 height 18
